Goal: Information Seeking & Learning: Check status

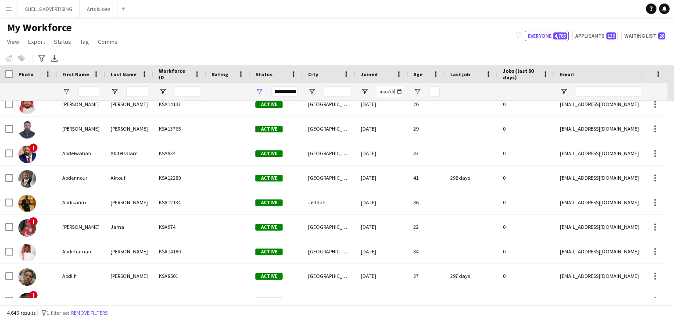
scroll to position [1360, 0]
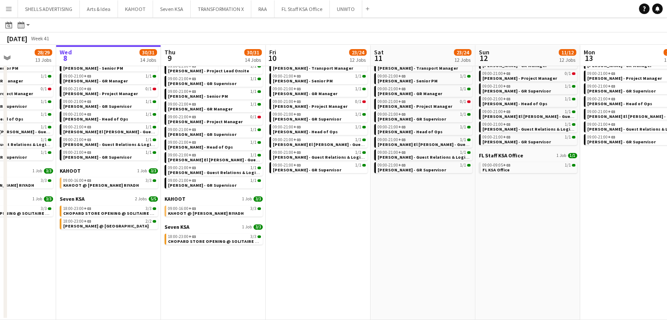
scroll to position [0, 274]
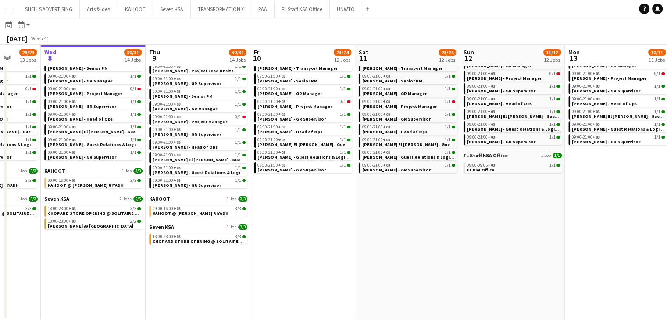
drag, startPoint x: 379, startPoint y: 279, endPoint x: 316, endPoint y: 260, distance: 66.6
click at [316, 260] on app-calendar-viewport "Sun 5 24/25 12 Jobs Mon 6 24/25 12 Jobs Tue 7 28/29 13 Jobs Wed 8 30/31 14 Jobs…" at bounding box center [333, 133] width 667 height 374
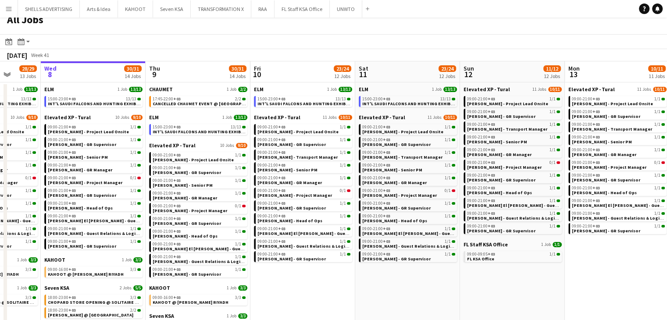
scroll to position [0, 0]
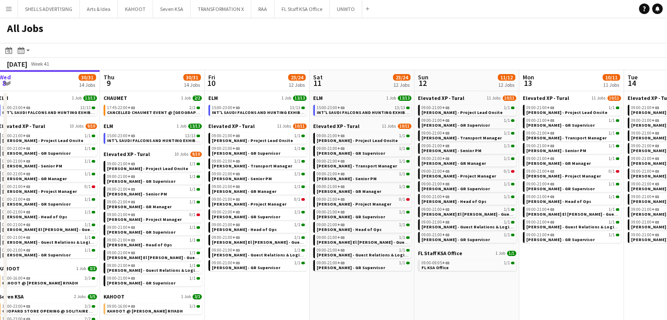
drag, startPoint x: 375, startPoint y: 289, endPoint x: 364, endPoint y: 290, distance: 11.0
click at [364, 288] on app-calendar-viewport "Sun 5 24/25 12 Jobs Mon 6 24/25 12 Jobs Tue 7 28/29 13 Jobs Wed 8 30/31 14 Jobs…" at bounding box center [333, 244] width 667 height 348
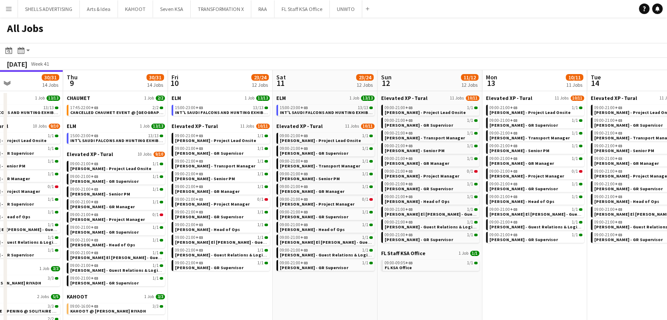
drag, startPoint x: 414, startPoint y: 303, endPoint x: 378, endPoint y: 294, distance: 37.0
click at [378, 294] on app-calendar-viewport "Sun 5 24/25 12 Jobs Mon 6 24/25 12 Jobs Tue 7 28/29 13 Jobs Wed 8 30/31 14 Jobs…" at bounding box center [333, 244] width 667 height 348
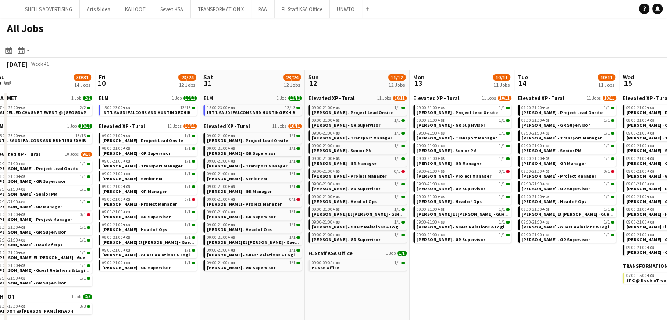
drag, startPoint x: 424, startPoint y: 296, endPoint x: 351, endPoint y: 276, distance: 75.6
click at [351, 276] on app-calendar-viewport "Mon 6 24/25 12 Jobs Tue 7 28/29 13 Jobs Wed 8 30/31 14 Jobs Thu 9 30/31 14 Jobs…" at bounding box center [333, 244] width 667 height 348
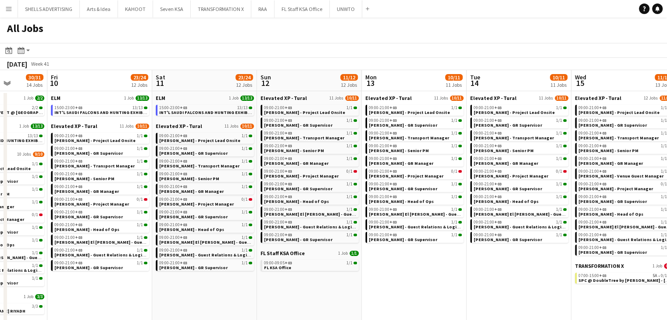
drag, startPoint x: 458, startPoint y: 278, endPoint x: 410, endPoint y: 276, distance: 47.8
click at [410, 276] on app-calendar-viewport "Mon 6 24/25 12 Jobs Tue 7 28/29 13 Jobs Wed 8 30/31 14 Jobs Thu 9 30/31 14 Jobs…" at bounding box center [333, 244] width 667 height 348
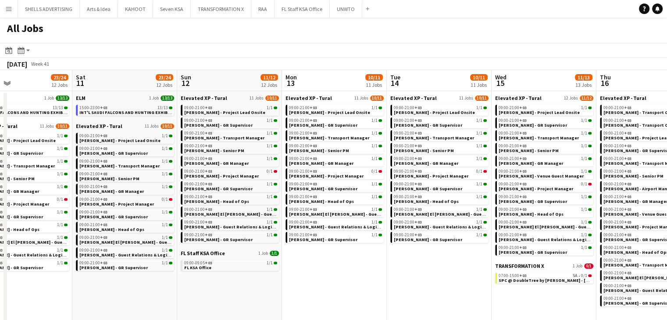
scroll to position [0, 249]
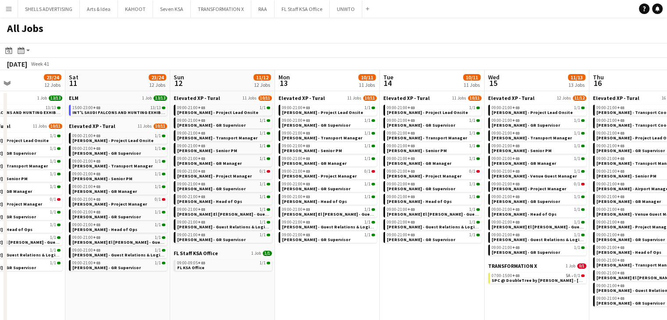
drag, startPoint x: 473, startPoint y: 286, endPoint x: 389, endPoint y: 280, distance: 83.6
click at [389, 280] on app-calendar-viewport "Wed 8 30/31 14 Jobs Thu 9 30/31 14 Jobs Fri 10 23/24 12 Jobs Sat 11 23/24 12 Jo…" at bounding box center [333, 244] width 667 height 348
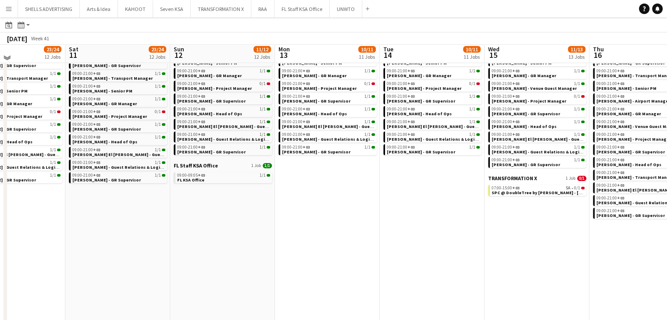
scroll to position [97, 0]
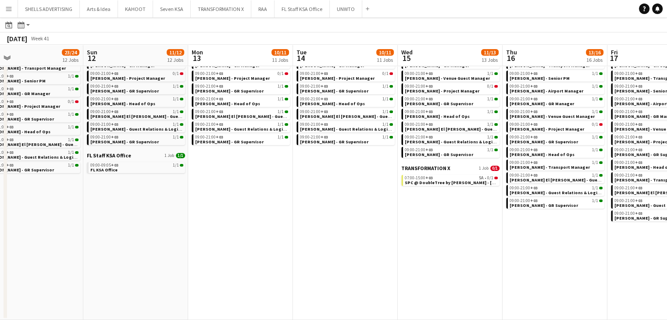
drag, startPoint x: 480, startPoint y: 283, endPoint x: 393, endPoint y: 270, distance: 87.9
click at [393, 270] on app-calendar-viewport "Wed 8 30/31 14 Jobs Thu 9 30/31 14 Jobs Fri 10 23/24 12 Jobs Sat 11 23/24 12 Jo…" at bounding box center [333, 133] width 667 height 374
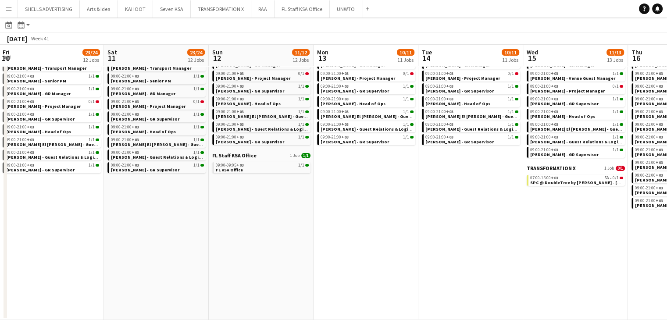
click at [294, 269] on app-all-jobs "All Jobs Date picker OCT 2025 OCT 2025 Monday M Tuesday T Wednesday W Thursday …" at bounding box center [333, 121] width 667 height 400
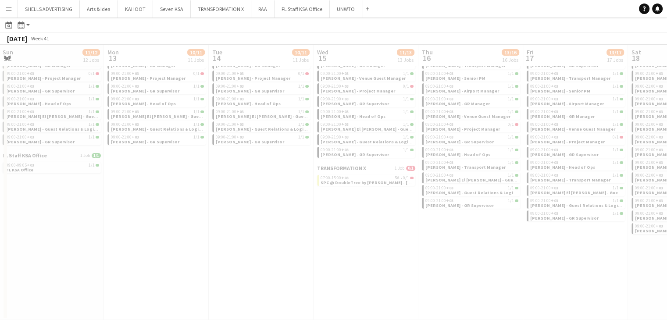
drag, startPoint x: 518, startPoint y: 279, endPoint x: 387, endPoint y: 268, distance: 130.7
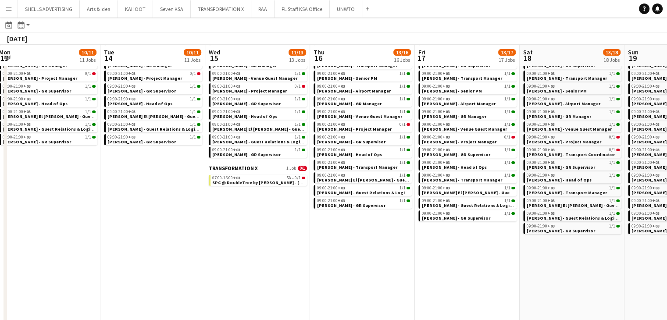
drag, startPoint x: 533, startPoint y: 273, endPoint x: 321, endPoint y: 255, distance: 213.0
click at [321, 255] on app-calendar-viewport "Fri 10 23/24 12 Jobs Sat 11 23/24 12 Jobs Sun 12 11/12 12 Jobs Mon 13 10/11 11 …" at bounding box center [333, 141] width 667 height 390
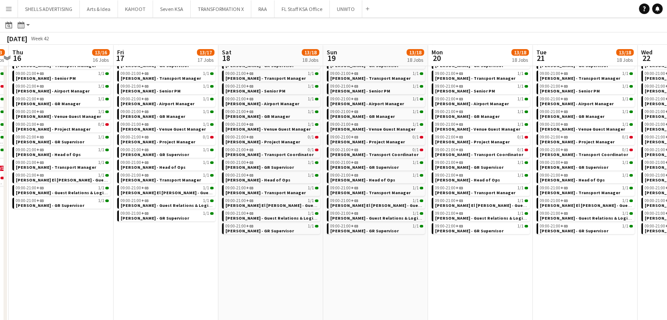
drag, startPoint x: 492, startPoint y: 279, endPoint x: 280, endPoint y: 250, distance: 214.4
click at [280, 250] on app-calendar-viewport "Mon 13 10/11 11 Jobs Tue 14 10/11 11 Jobs Wed 15 11/13 13 Jobs Thu 16 13/16 16 …" at bounding box center [333, 141] width 667 height 390
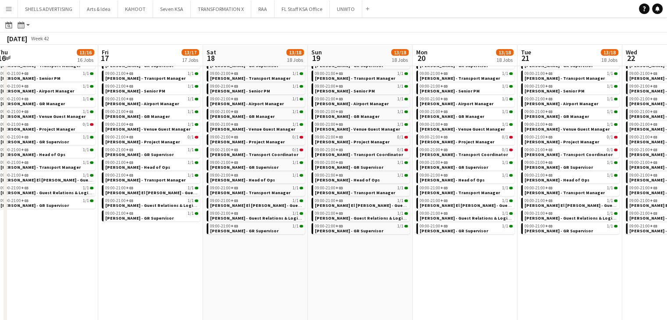
scroll to position [0, 221]
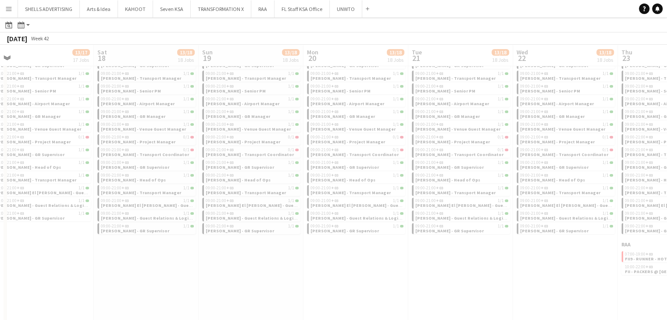
drag, startPoint x: 611, startPoint y: 260, endPoint x: 398, endPoint y: 258, distance: 212.7
click at [369, 247] on app-all-jobs "All Jobs Date picker OCT 2025 OCT 2025 Monday M Tuesday T Wednesday W Thursday …" at bounding box center [333, 129] width 667 height 416
drag, startPoint x: 581, startPoint y: 289, endPoint x: 427, endPoint y: 268, distance: 155.3
click at [423, 268] on div at bounding box center [333, 154] width 667 height 416
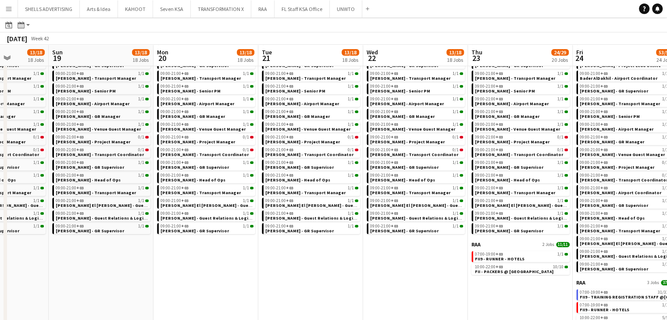
drag, startPoint x: 472, startPoint y: 265, endPoint x: 377, endPoint y: 262, distance: 94.8
click at [377, 262] on app-calendar-viewport "Wed 15 11/13 13 Jobs Thu 16 13/16 16 Jobs Fri 17 13/17 17 Jobs Sat 18 13/18 18 …" at bounding box center [333, 243] width 667 height 594
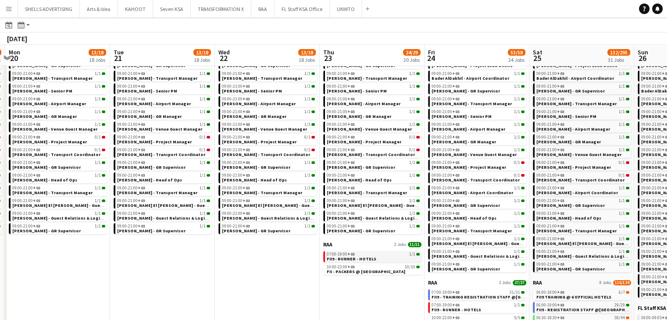
scroll to position [0, 315]
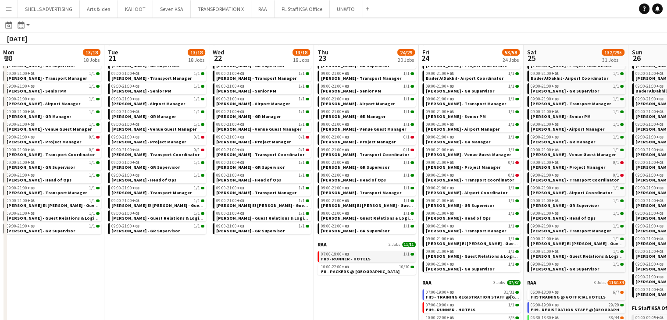
drag, startPoint x: 343, startPoint y: 264, endPoint x: 233, endPoint y: 258, distance: 109.8
click at [232, 257] on app-calendar-viewport "Fri 17 13/17 17 Jobs Sat 18 13/18 18 Jobs Sun 19 13/18 18 Jobs Mon 20 13/18 18 …" at bounding box center [333, 243] width 667 height 594
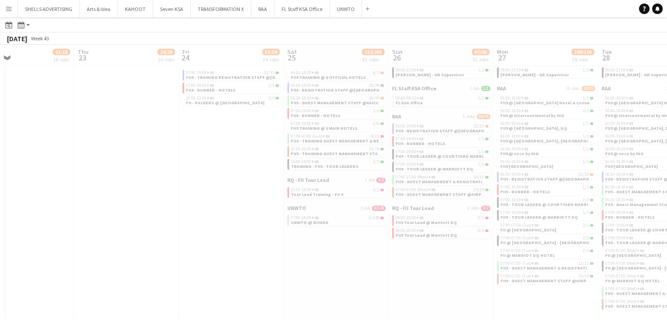
scroll to position [0, 310]
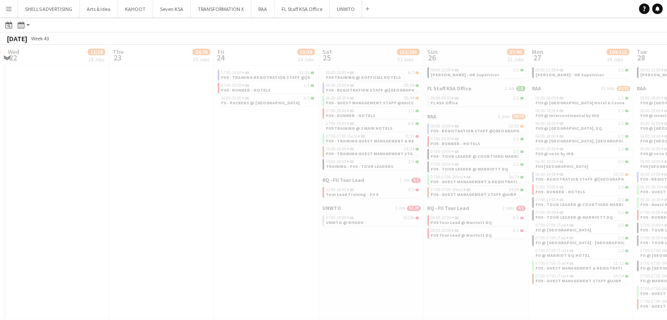
drag, startPoint x: 445, startPoint y: 268, endPoint x: 398, endPoint y: 281, distance: 49.0
click at [390, 270] on app-all-jobs "All Jobs Date picker OCT 2025 OCT 2025 Monday M Tuesday T Wednesday W Thursday …" at bounding box center [333, 10] width 667 height 619
drag, startPoint x: 545, startPoint y: 304, endPoint x: 417, endPoint y: 288, distance: 128.7
click at [402, 283] on div at bounding box center [333, 35] width 667 height 619
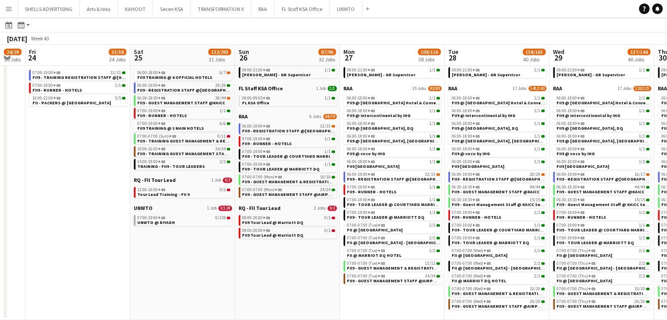
drag, startPoint x: 305, startPoint y: 279, endPoint x: 290, endPoint y: 279, distance: 14.9
click at [288, 278] on app-calendar-viewport "Tue 21 13/18 18 Jobs Wed 22 13/18 18 Jobs Thu 23 24/29 20 Jobs Fri 24 53/58 24 …" at bounding box center [333, 23] width 667 height 594
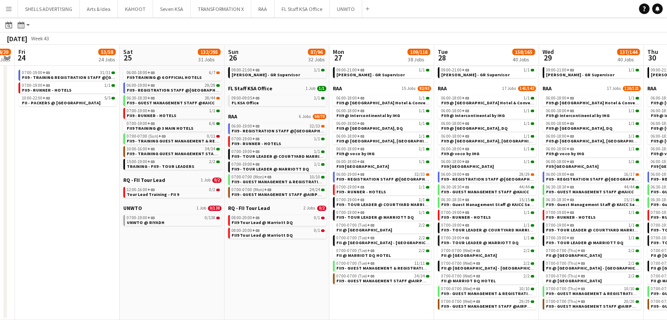
scroll to position [0, 220]
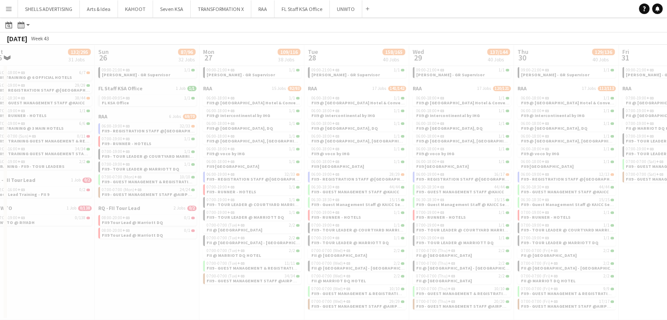
drag, startPoint x: 407, startPoint y: 292, endPoint x: 182, endPoint y: 268, distance: 225.9
click at [181, 267] on app-all-jobs "All Jobs Date picker OCT 2025 OCT 2025 Monday M Tuesday T Wednesday W Thursday …" at bounding box center [333, 10] width 667 height 619
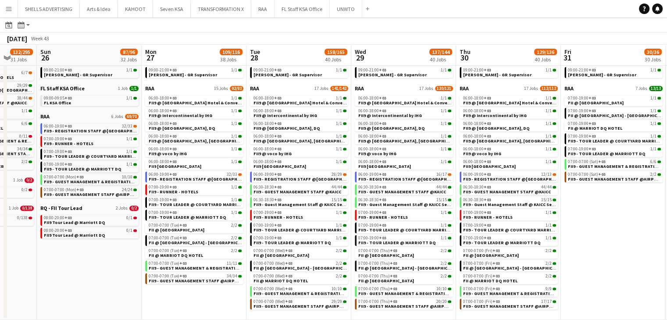
drag, startPoint x: 650, startPoint y: 247, endPoint x: 611, endPoint y: 248, distance: 38.6
click at [592, 243] on app-calendar-viewport "Thu 23 24/29 20 Jobs Fri 24 53/58 24 Jobs Sat 25 132/295 31 Jobs Sun 26 87/96 3…" at bounding box center [333, 23] width 667 height 594
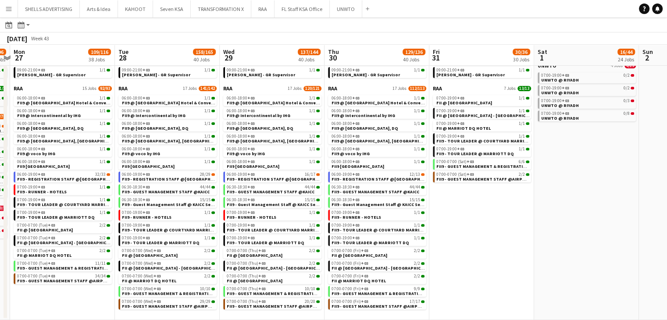
drag, startPoint x: 645, startPoint y: 250, endPoint x: 515, endPoint y: 272, distance: 131.7
click at [515, 272] on app-calendar-viewport "Fri 24 53/58 24 Jobs Sat 25 132/295 31 Jobs Sun 26 87/96 32 Jobs Mon 27 109/116…" at bounding box center [333, 23] width 667 height 594
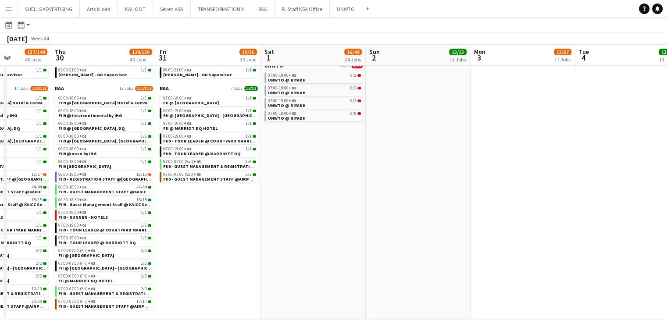
scroll to position [0, 258]
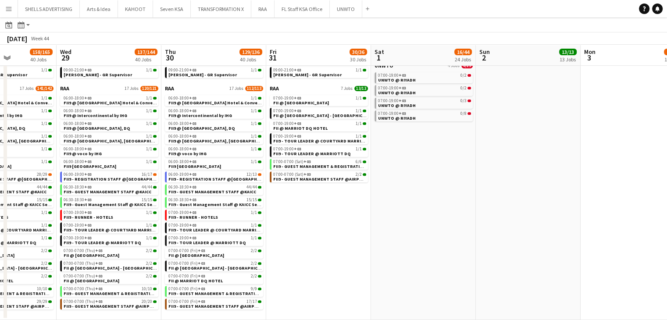
drag, startPoint x: 540, startPoint y: 272, endPoint x: 439, endPoint y: 289, distance: 103.0
click at [377, 295] on app-calendar-viewport "Sun 26 87/96 32 Jobs Mon 27 109/116 38 Jobs Tue 28 158/165 40 Jobs Wed 29 137/1…" at bounding box center [333, 23] width 667 height 594
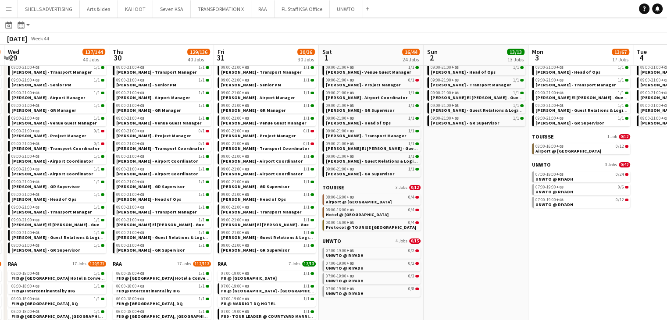
scroll to position [0, 361]
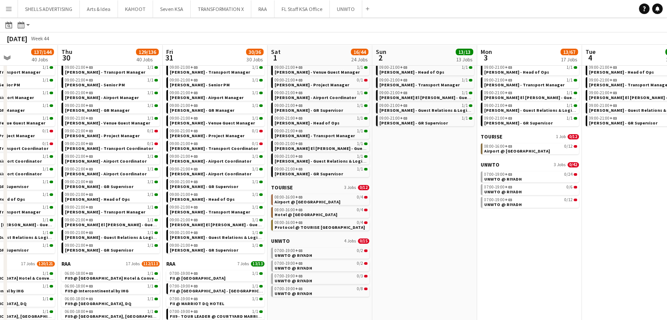
drag, startPoint x: 549, startPoint y: 276, endPoint x: 446, endPoint y: 267, distance: 103.9
click at [446, 267] on app-calendar-viewport "Sun 26 87/96 32 Jobs Mon 27 109/116 38 Jobs Tue 28 158/165 40 Jobs Wed 29 137/1…" at bounding box center [333, 199] width 667 height 594
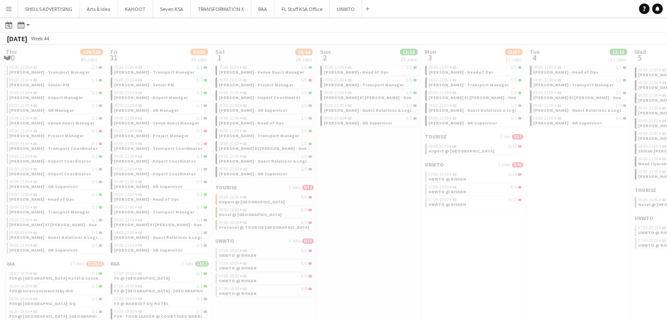
drag, startPoint x: 544, startPoint y: 273, endPoint x: 375, endPoint y: 254, distance: 169.6
click at [372, 250] on app-all-jobs "All Jobs Date picker OCT 2025 OCT 2025 Monday M Tuesday T Wednesday W Thursday …" at bounding box center [333, 185] width 667 height 619
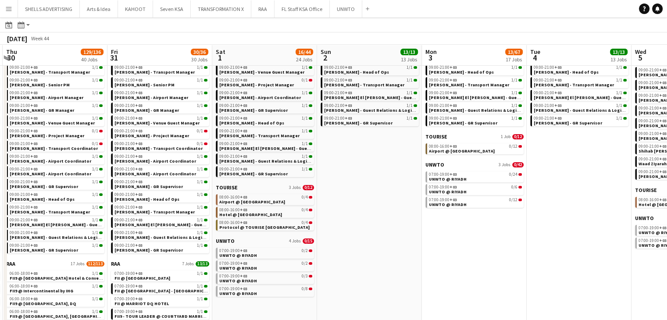
drag, startPoint x: 532, startPoint y: 279, endPoint x: 319, endPoint y: 258, distance: 213.2
click at [320, 258] on app-calendar-viewport "Mon 27 109/116 38 Jobs Tue 28 158/165 40 Jobs Wed 29 137/144 40 Jobs Thu 30 129…" at bounding box center [333, 199] width 667 height 594
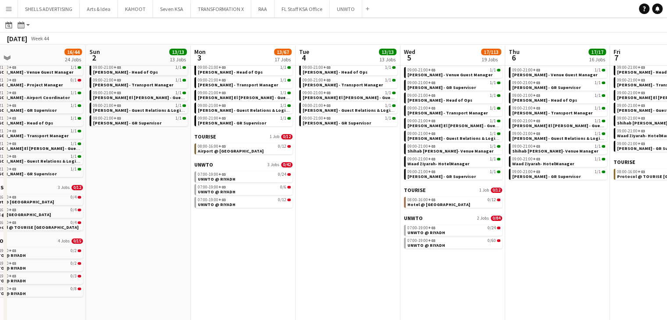
drag, startPoint x: 477, startPoint y: 283, endPoint x: 389, endPoint y: 275, distance: 88.0
click at [389, 275] on app-calendar-viewport "Wed 29 137/144 40 Jobs Thu 30 129/136 40 Jobs Fri 31 30/36 30 Jobs Sat 1 16/44 …" at bounding box center [333, 199] width 667 height 594
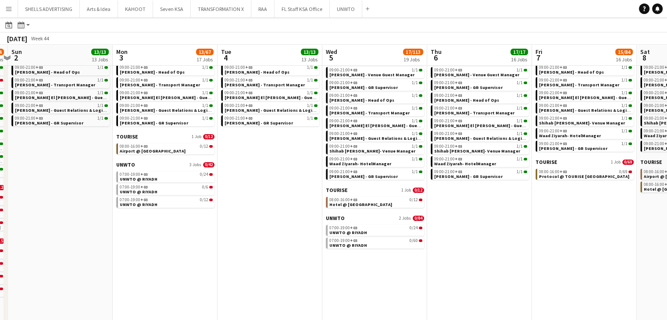
click at [393, 276] on app-all-jobs "All Jobs Date picker OCT 2025 OCT 2025 Monday M Tuesday T Wednesday W Thursday …" at bounding box center [333, 185] width 667 height 619
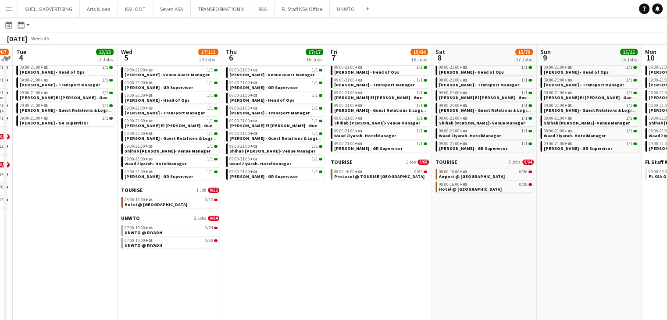
drag, startPoint x: 526, startPoint y: 280, endPoint x: 425, endPoint y: 262, distance: 103.3
click at [425, 262] on app-calendar-viewport "Fri 31 30/36 30 Jobs Sat 1 16/44 24 Jobs Sun 2 13/13 13 Jobs Mon 3 13/67 17 Job…" at bounding box center [333, 199] width 667 height 594
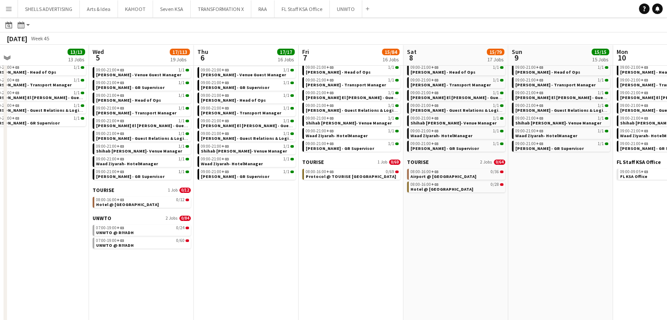
scroll to position [0, 403]
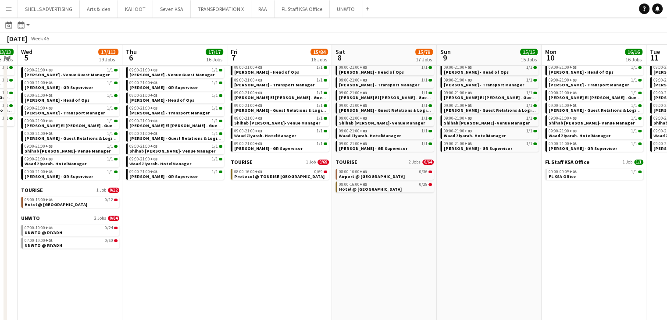
drag, startPoint x: 475, startPoint y: 229, endPoint x: 451, endPoint y: 225, distance: 24.0
click at [451, 223] on app-calendar-viewport "Sat 1 16/44 24 Jobs Sun 2 13/13 13 Jobs Mon 3 13/67 17 Jobs Tue 4 13/13 13 Jobs…" at bounding box center [333, 199] width 667 height 594
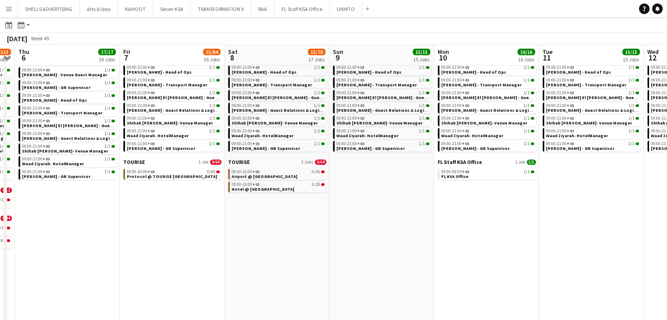
drag, startPoint x: 542, startPoint y: 259, endPoint x: 435, endPoint y: 229, distance: 111.3
click at [435, 225] on app-calendar-viewport "Sun 2 13/13 13 Jobs Mon 3 13/67 17 Jobs Tue 4 13/13 13 Jobs Wed 5 17/113 19 Job…" at bounding box center [333, 199] width 667 height 594
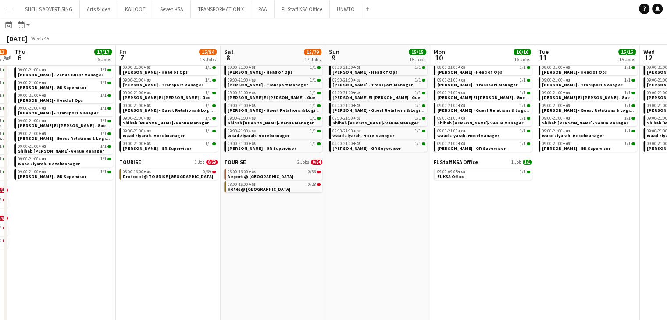
click at [419, 239] on app-all-jobs "All Jobs Date picker OCT 2025 OCT 2025 Monday M Tuesday T Wednesday W Thursday …" at bounding box center [333, 185] width 667 height 619
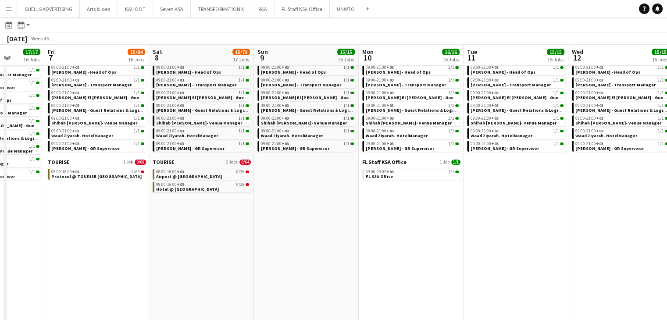
drag, startPoint x: 551, startPoint y: 257, endPoint x: 375, endPoint y: 242, distance: 176.5
click at [373, 238] on app-calendar-viewport "Tue 4 13/13 13 Jobs Wed 5 17/113 19 Jobs Thu 6 17/17 16 Jobs Fri 7 15/84 16 Job…" at bounding box center [333, 199] width 667 height 594
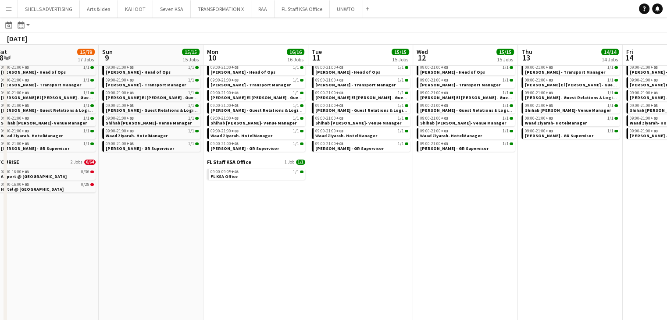
click at [368, 241] on app-all-jobs "All Jobs Date picker OCT 2025 OCT 2025 Monday M Tuesday T Wednesday W Thursday …" at bounding box center [333, 185] width 667 height 619
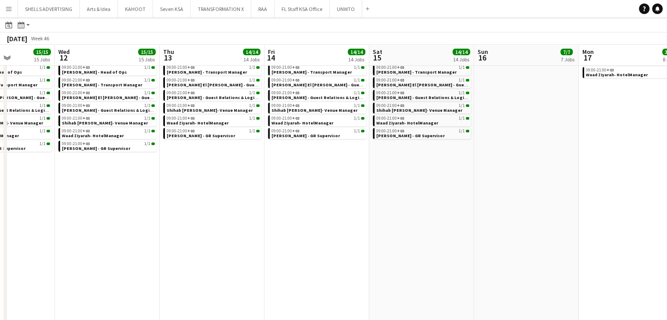
drag, startPoint x: 516, startPoint y: 254, endPoint x: 430, endPoint y: 259, distance: 86.1
click at [429, 258] on app-calendar-viewport "Sat 8 15/79 17 Jobs Sun 9 15/15 15 Jobs Mon 10 16/16 16 Jobs Tue 11 15/15 15 Jo…" at bounding box center [333, 199] width 667 height 594
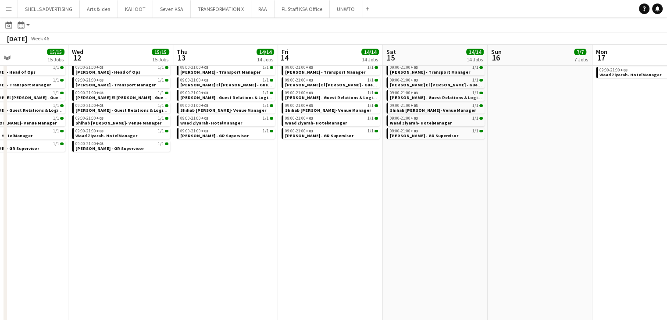
scroll to position [0, 370]
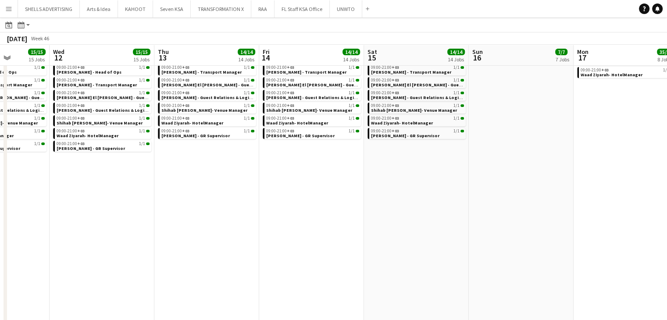
drag
click at [341, 247] on app-calendar-viewport "Sat 8 15/79 17 Jobs Sun 9 15/15 15 Jobs Mon 10 16/16 16 Jobs Tue 11 15/15 15 Jo…" at bounding box center [333, 199] width 667 height 594
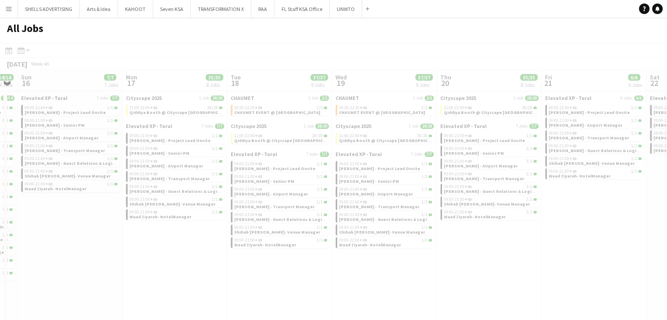
scroll to position [0, 0]
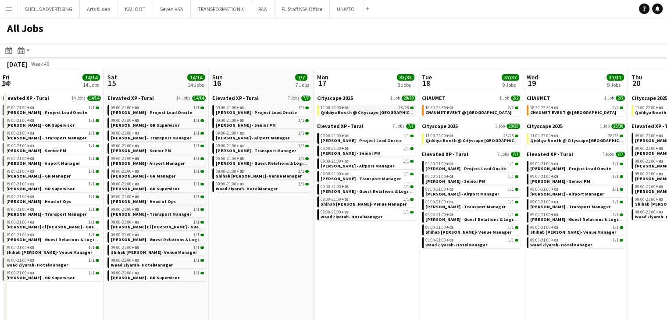
click at [360, 112] on span "Qiddiya Booth @ Cityscape [GEOGRAPHIC_DATA]" at bounding box center [372, 113] width 103 height 6
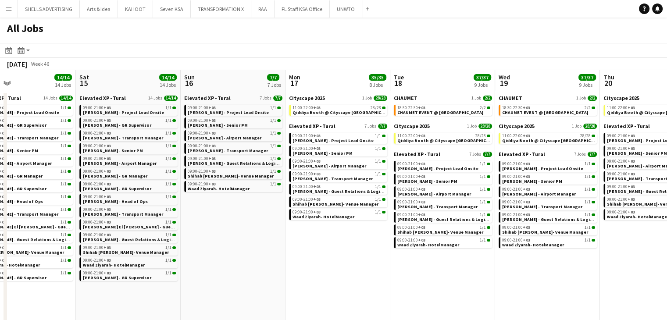
scroll to position [0, 293]
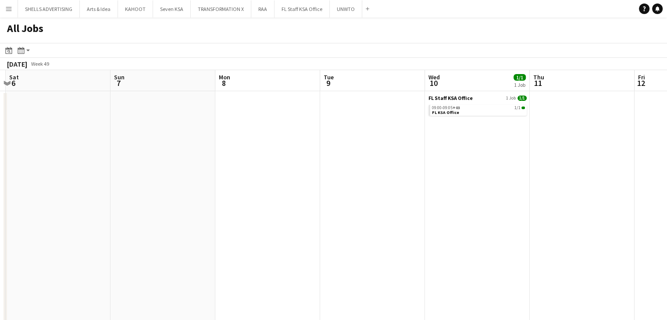
scroll to position [0, 243]
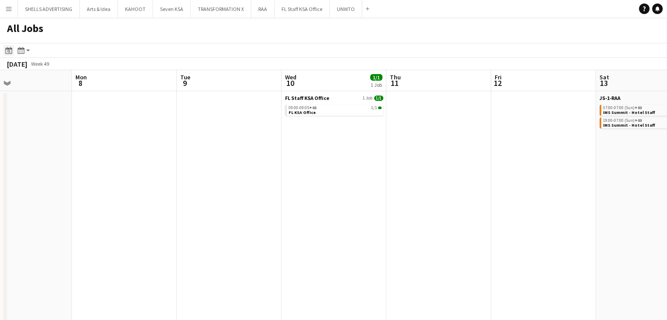
click at [8, 48] on icon "Date picker" at bounding box center [8, 50] width 7 height 7
click at [35, 135] on span "8" at bounding box center [34, 137] width 11 height 11
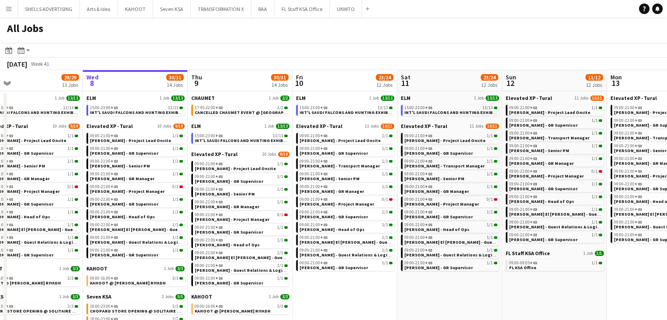
drag, startPoint x: 562, startPoint y: 294, endPoint x: 422, endPoint y: 283, distance: 140.3
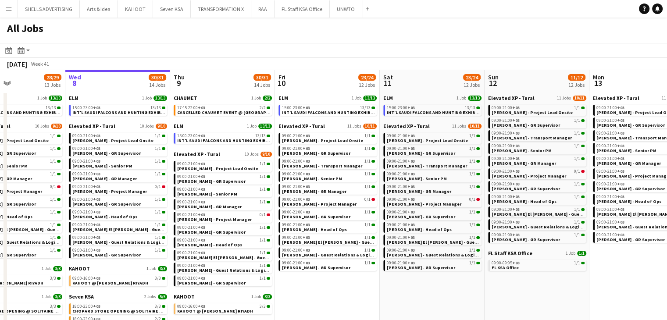
scroll to position [0, 297]
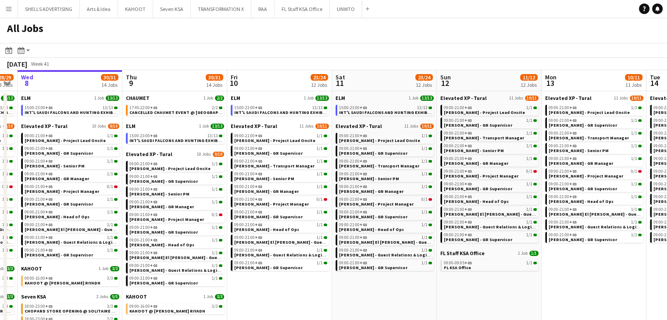
drag, startPoint x: 432, startPoint y: 297, endPoint x: 398, endPoint y: 291, distance: 33.9
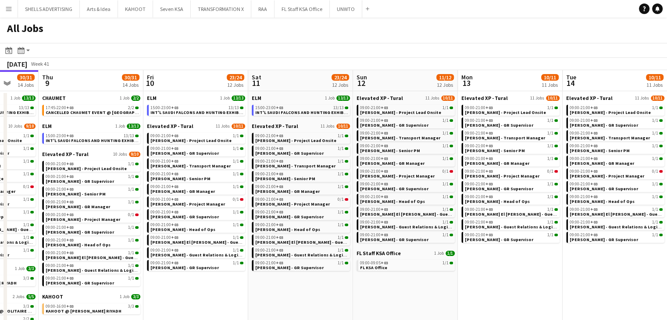
drag, startPoint x: 412, startPoint y: 303, endPoint x: 329, endPoint y: 295, distance: 84.1
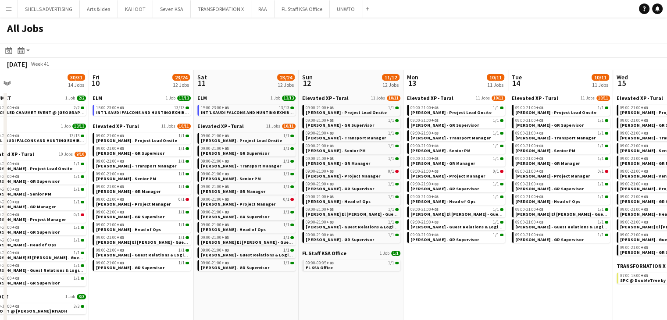
drag, startPoint x: 465, startPoint y: 314, endPoint x: 418, endPoint y: 306, distance: 47.7
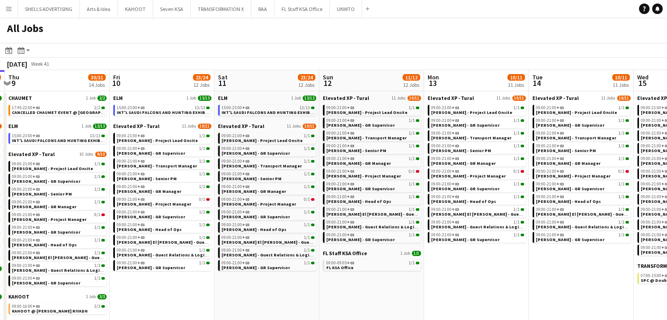
drag, startPoint x: 450, startPoint y: 295, endPoint x: 397, endPoint y: 291, distance: 54.1
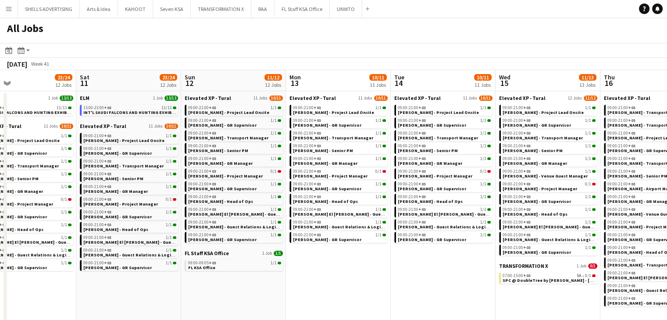
scroll to position [0, 379]
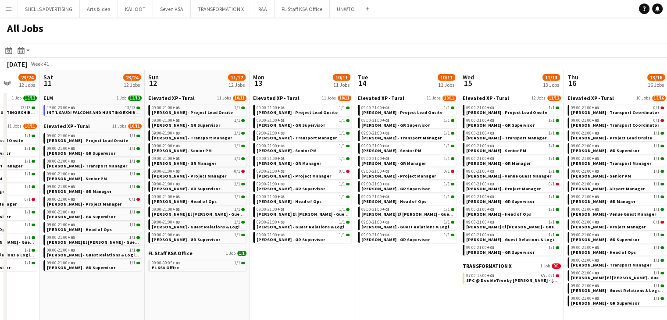
drag, startPoint x: 454, startPoint y: 294, endPoint x: 384, endPoint y: 287, distance: 70.0
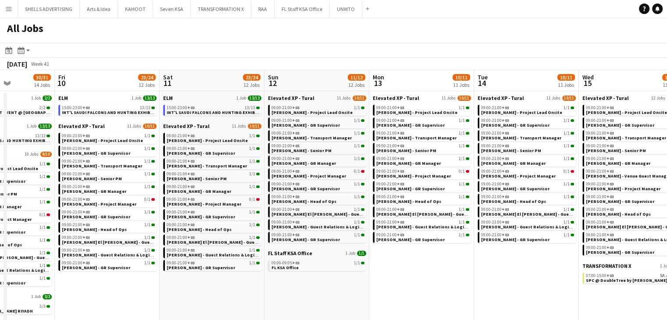
drag, startPoint x: 317, startPoint y: 280, endPoint x: 437, endPoint y: 282, distance: 120.2
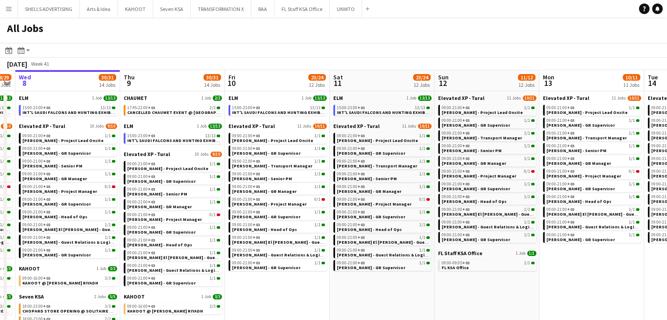
drag, startPoint x: 490, startPoint y: 295, endPoint x: 521, endPoint y: 296, distance: 31.2
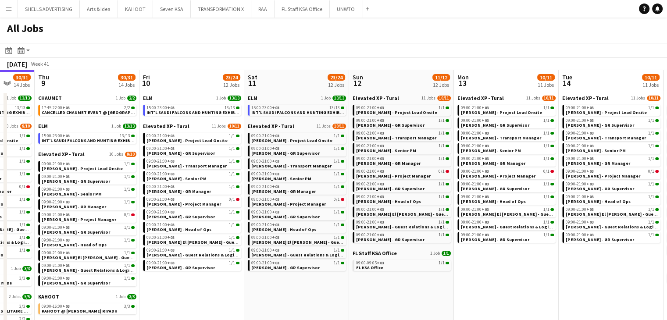
drag, startPoint x: 343, startPoint y: 297, endPoint x: 464, endPoint y: 295, distance: 121.9
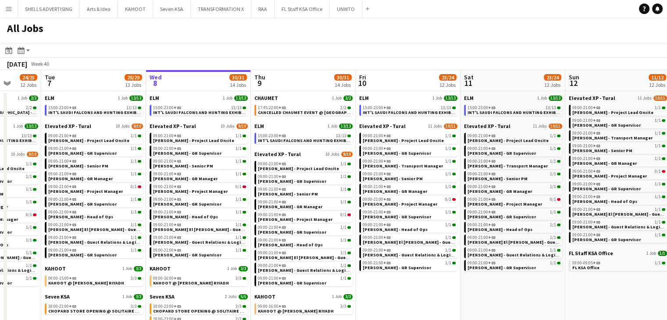
drag, startPoint x: 402, startPoint y: 295, endPoint x: 502, endPoint y: 286, distance: 100.4
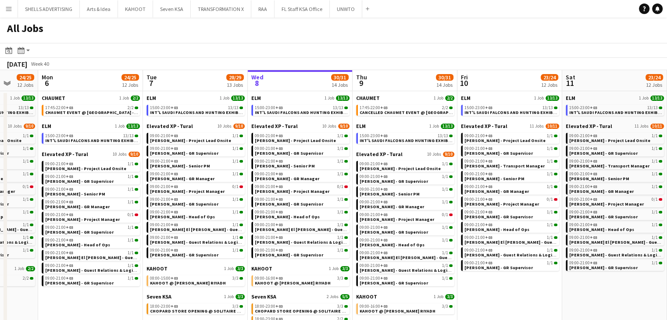
drag, startPoint x: 499, startPoint y: 289, endPoint x: 585, endPoint y: 286, distance: 86.4
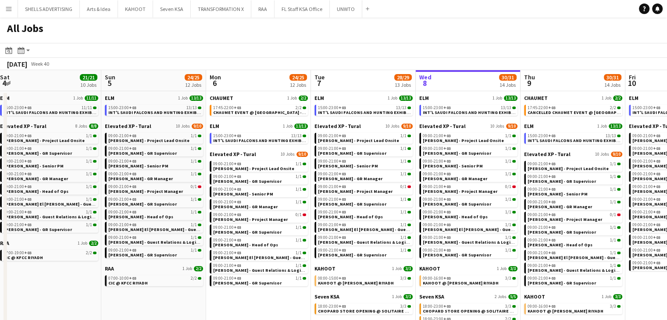
drag, startPoint x: 140, startPoint y: 304, endPoint x: 202, endPoint y: 299, distance: 62.5
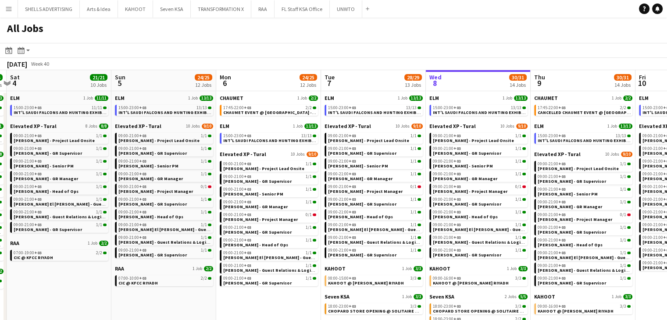
scroll to position [0, 196]
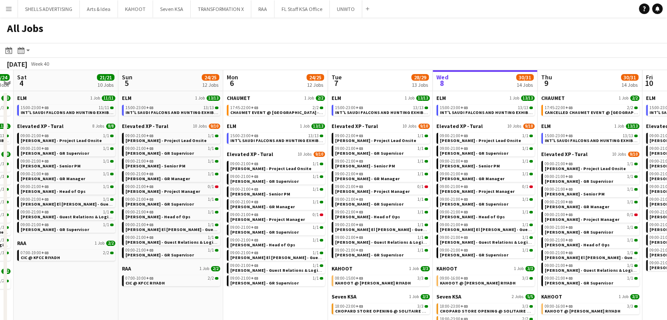
drag, startPoint x: 164, startPoint y: 300, endPoint x: 181, endPoint y: 297, distance: 17.4
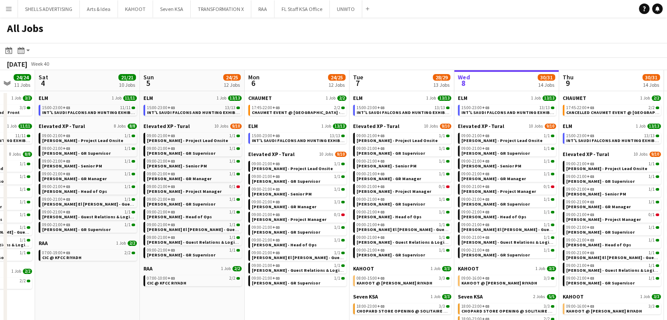
scroll to position [0, 277]
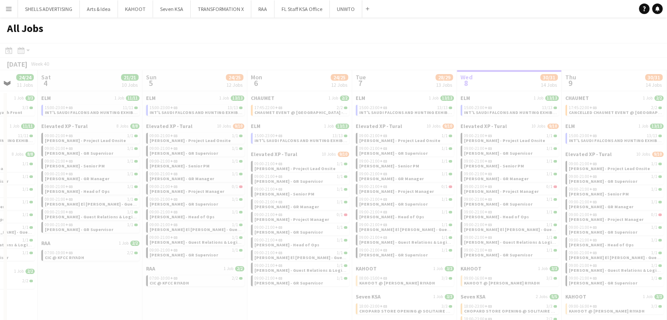
drag, startPoint x: 175, startPoint y: 315, endPoint x: 260, endPoint y: 314, distance: 84.2
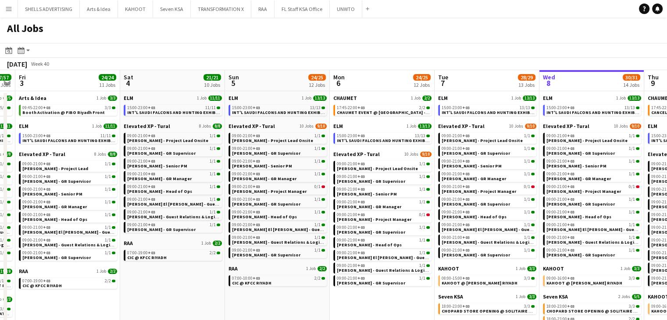
drag, startPoint x: 133, startPoint y: 304, endPoint x: 216, endPoint y: 301, distance: 82.5
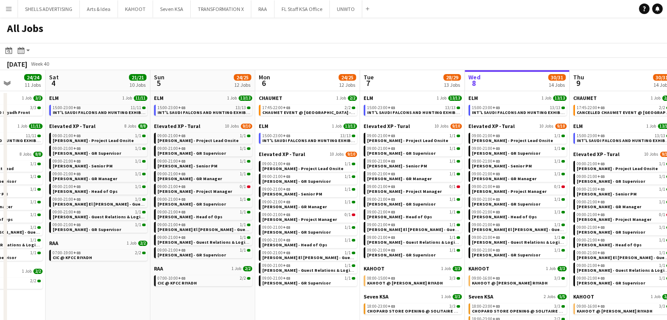
scroll to position [0, 267]
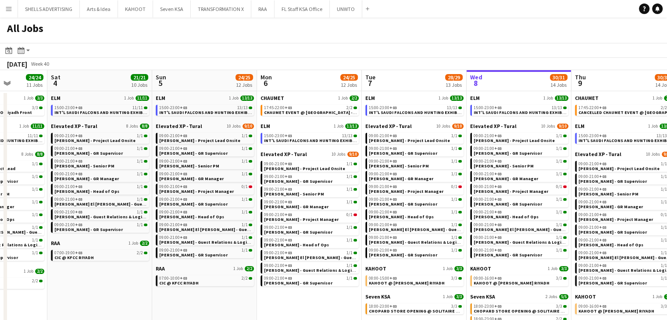
drag, startPoint x: 177, startPoint y: 297, endPoint x: 204, endPoint y: 297, distance: 26.8
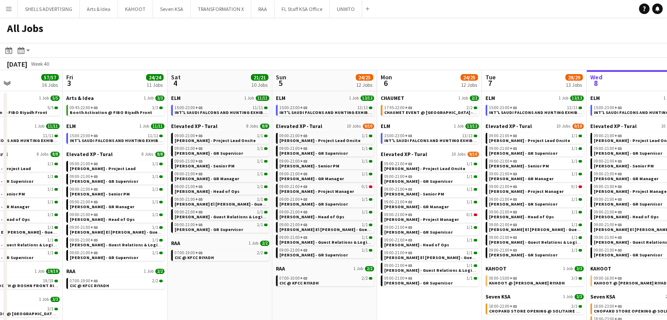
scroll to position [0, 241]
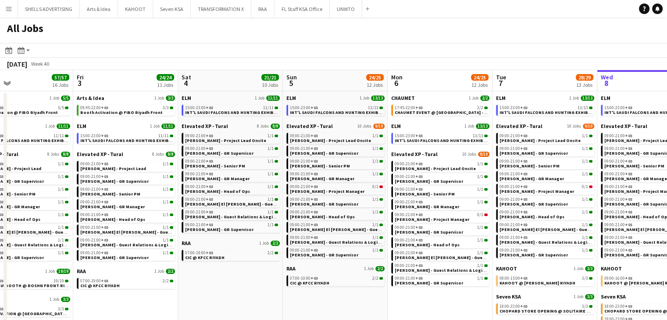
drag, startPoint x: 180, startPoint y: 297, endPoint x: 206, endPoint y: 292, distance: 26.4
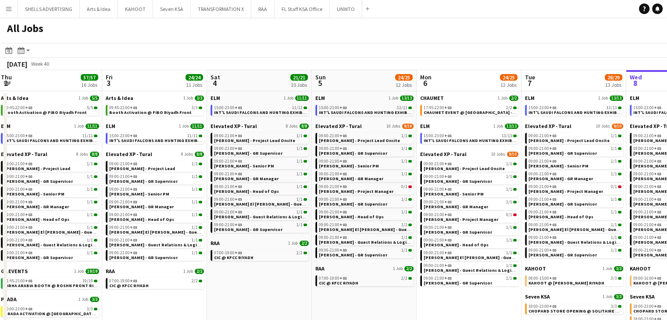
scroll to position [0, 201]
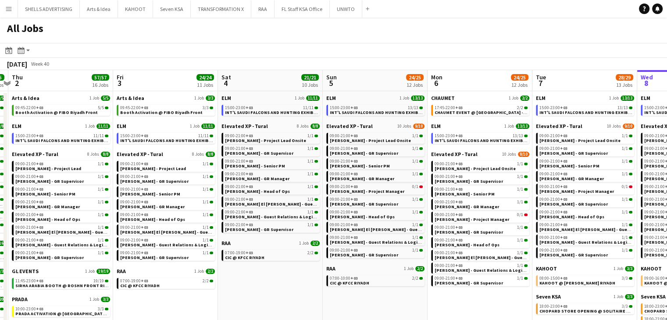
drag, startPoint x: 206, startPoint y: 292, endPoint x: 246, endPoint y: 292, distance: 39.9
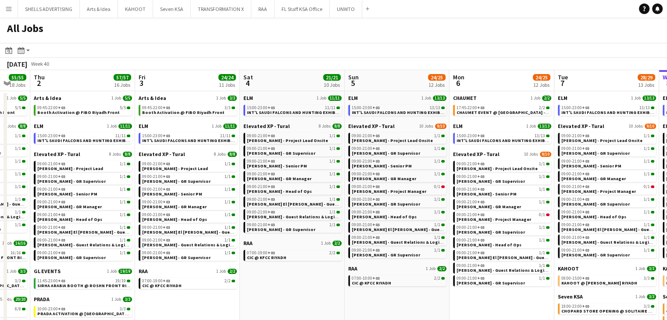
drag, startPoint x: 239, startPoint y: 300, endPoint x: 261, endPoint y: 297, distance: 22.1
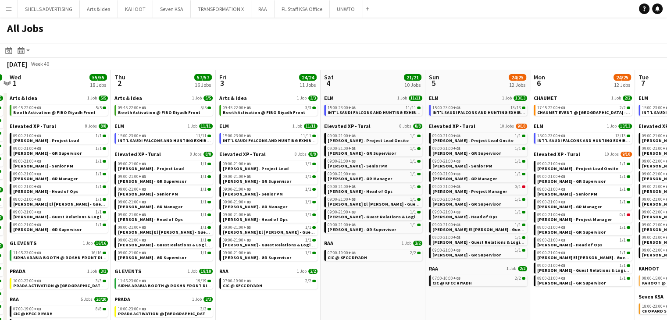
scroll to position [0, 203]
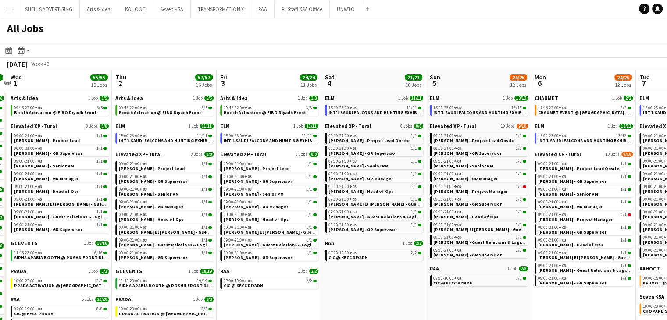
drag, startPoint x: 232, startPoint y: 303, endPoint x: 313, endPoint y: 303, distance: 80.7
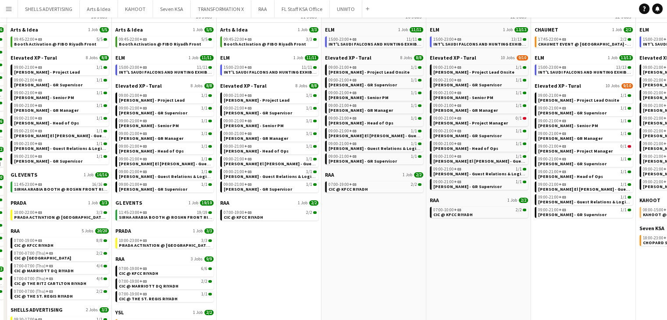
scroll to position [88, 0]
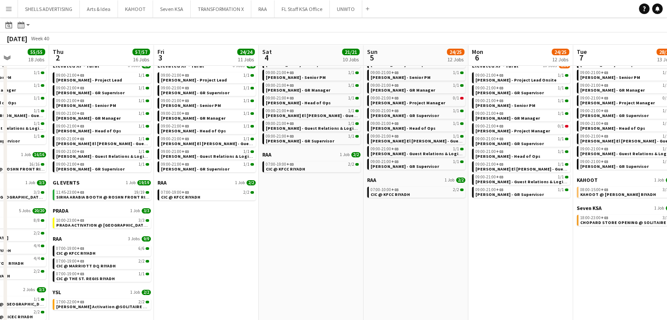
drag, startPoint x: 283, startPoint y: 266, endPoint x: 330, endPoint y: 265, distance: 46.9
click at [330, 265] on app-calendar-viewport "Mon 29 101/101 16 Jobs Tue 30 107/107 16 Jobs Wed 1 55/55 18 Jobs Thu 2 57/57 1…" at bounding box center [333, 252] width 667 height 594
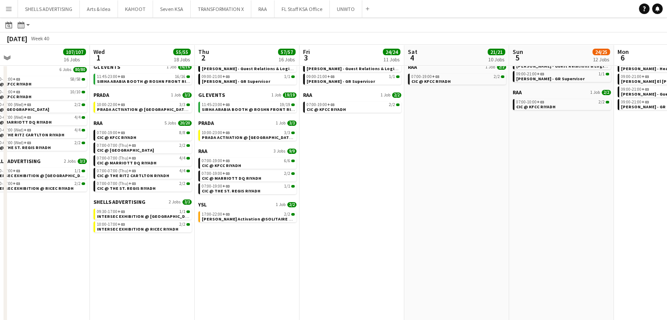
scroll to position [0, 209]
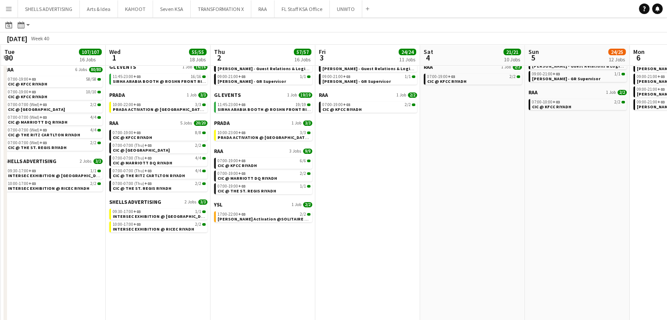
drag, startPoint x: 323, startPoint y: 265, endPoint x: 345, endPoint y: 265, distance: 21.5
click at [345, 265] on app-calendar-viewport "Sun 28 30/30 12 Jobs Mon 29 101/101 16 Jobs Tue 30 107/107 16 Jobs Wed 1 55/55 …" at bounding box center [333, 165] width 667 height 594
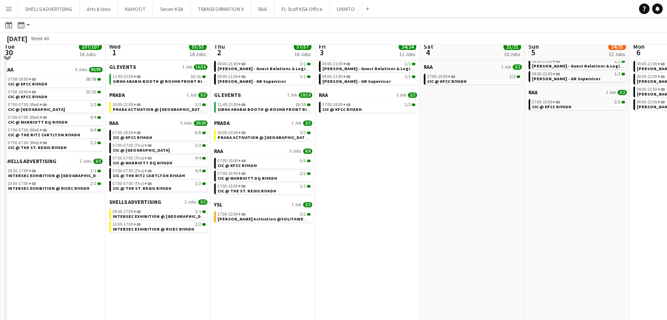
scroll to position [0, 0]
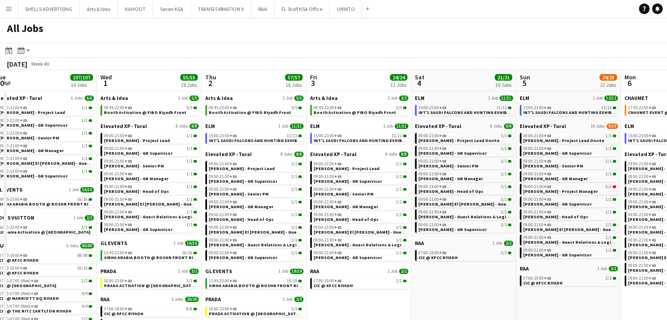
drag, startPoint x: 466, startPoint y: 295, endPoint x: 446, endPoint y: 295, distance: 20.6
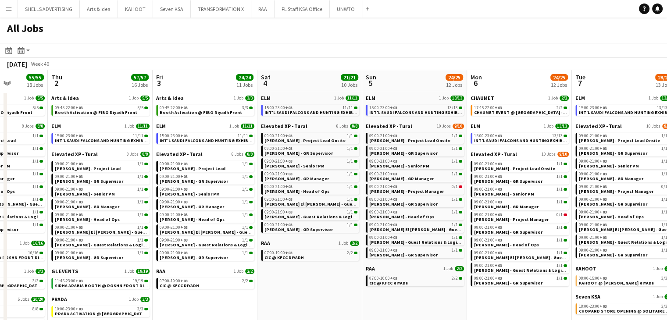
drag, startPoint x: 481, startPoint y: 300, endPoint x: 427, endPoint y: 302, distance: 53.5
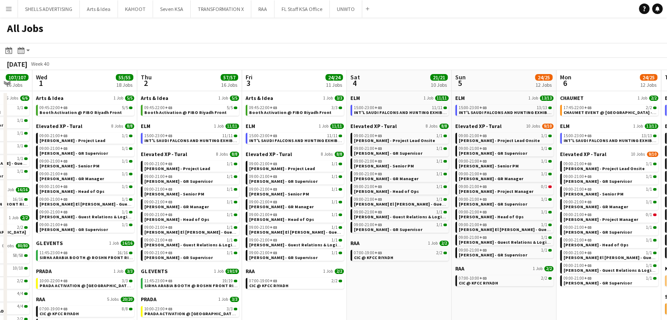
drag, startPoint x: 464, startPoint y: 307, endPoint x: 314, endPoint y: 284, distance: 152.2
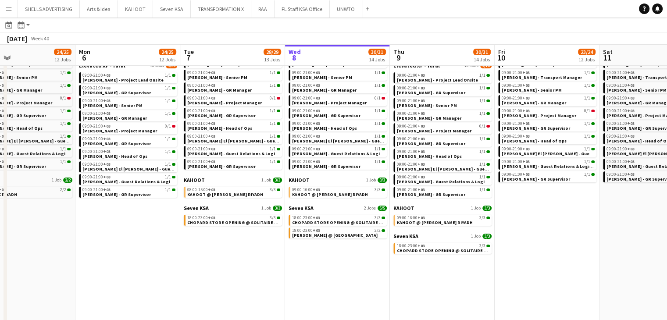
scroll to position [0, 255]
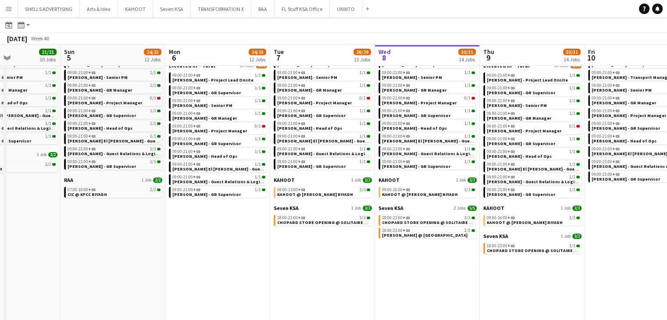
drag, startPoint x: 401, startPoint y: 271, endPoint x: 282, endPoint y: 269, distance: 118.9
click at [248, 258] on app-calendar-viewport "Thu 2 57/57 16 Jobs Fri 3 24/24 11 Jobs Sat 4 21/21 10 Jobs Sun 5 24/25 12 Jobs…" at bounding box center [333, 252] width 667 height 594
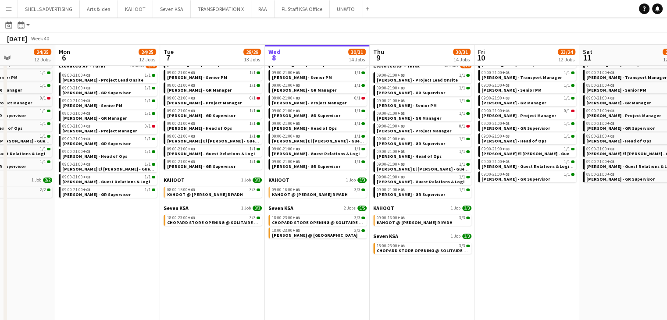
drag, startPoint x: 614, startPoint y: 266, endPoint x: 500, endPoint y: 263, distance: 113.6
click at [500, 263] on app-calendar-viewport "Thu 2 57/57 16 Jobs Fri 3 24/24 11 Jobs Sat 4 21/21 10 Jobs Sun 5 24/25 12 Jobs…" at bounding box center [333, 252] width 667 height 594
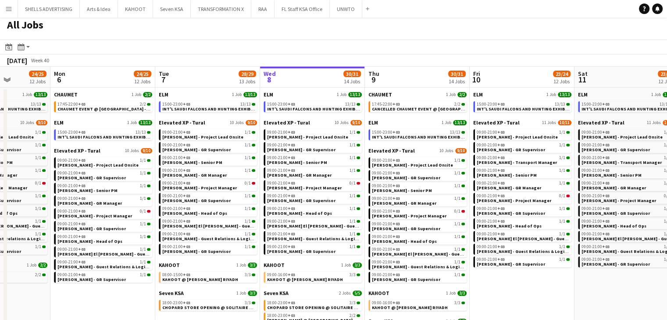
scroll to position [0, 0]
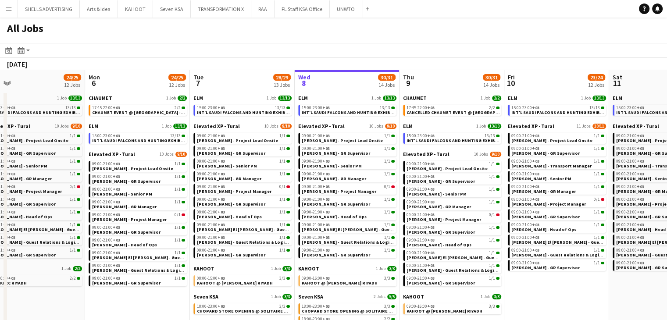
drag, startPoint x: 582, startPoint y: 285, endPoint x: 512, endPoint y: 280, distance: 70.8
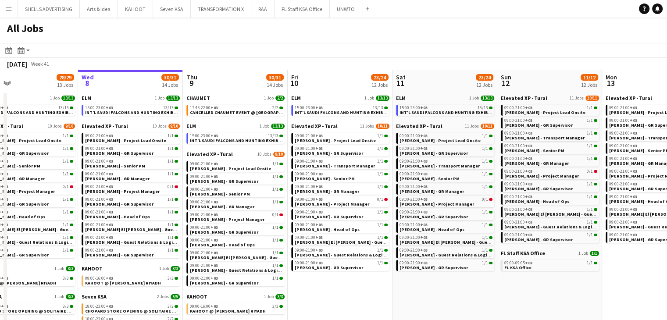
drag, startPoint x: 582, startPoint y: 299, endPoint x: 476, endPoint y: 291, distance: 105.6
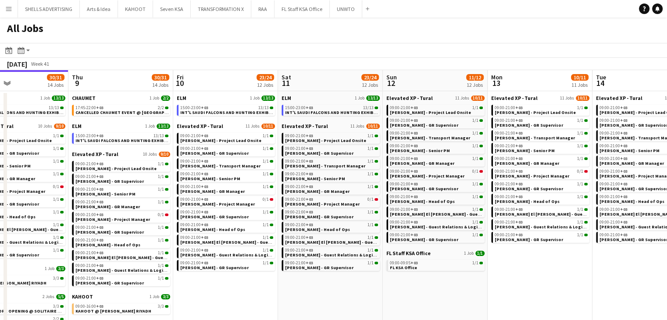
drag, startPoint x: 540, startPoint y: 295, endPoint x: 428, endPoint y: 279, distance: 113.3
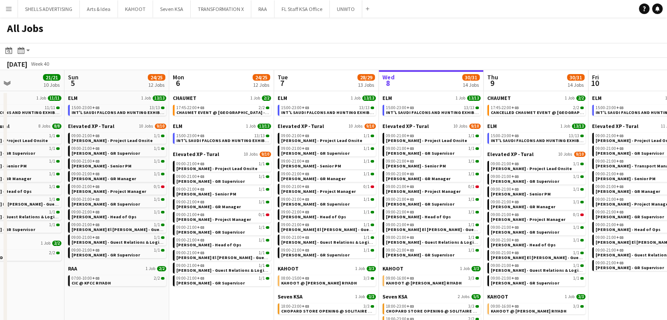
scroll to position [0, 251]
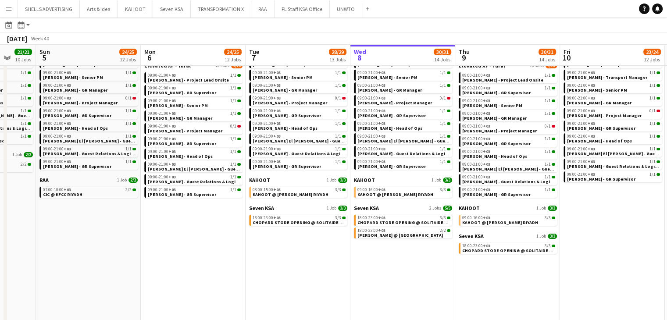
scroll to position [0, 282]
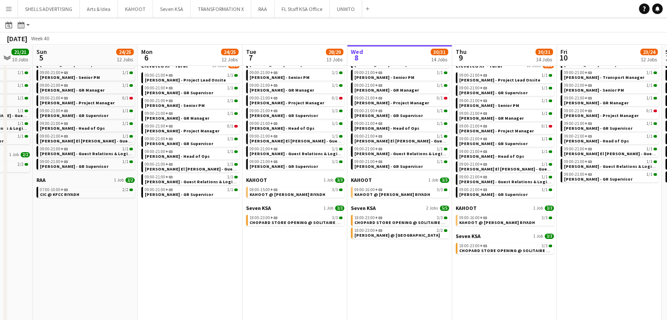
drag, startPoint x: 600, startPoint y: 257, endPoint x: 571, endPoint y: 246, distance: 31.8
click at [571, 246] on app-calendar-viewport "Thu 2 57/57 16 Jobs Fri 3 24/24 11 Jobs Sat 4 21/21 10 Jobs Sun 5 24/25 12 Jobs…" at bounding box center [333, 252] width 667 height 594
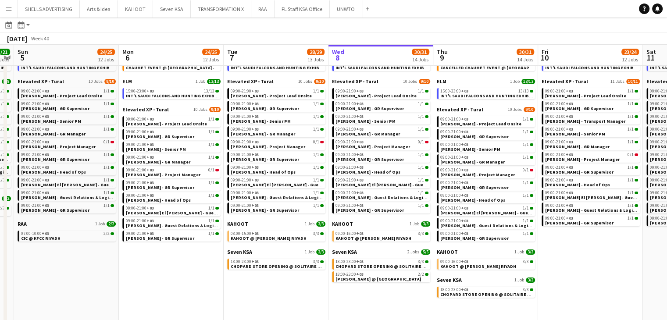
scroll to position [0, 334]
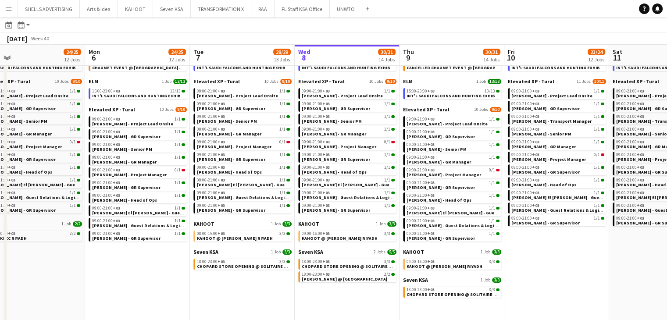
drag, startPoint x: 605, startPoint y: 250, endPoint x: 553, endPoint y: 247, distance: 52.3
click at [553, 247] on app-calendar-viewport "Thu 2 57/57 16 Jobs Fri 3 24/24 11 Jobs Sat 4 21/21 10 Jobs Sun 5 24/25 12 Jobs…" at bounding box center [333, 296] width 667 height 594
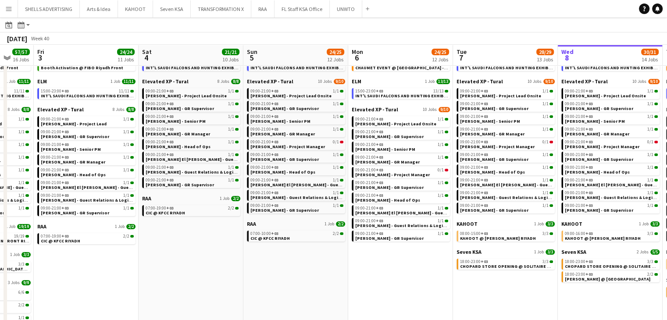
drag, startPoint x: 246, startPoint y: 311, endPoint x: 326, endPoint y: 313, distance: 80.3
click at [326, 313] on app-calendar-viewport "Wed 1 55/55 18 Jobs Thu 2 57/57 16 Jobs Fri 3 24/24 11 Jobs Sat 4 21/21 10 Jobs…" at bounding box center [333, 296] width 667 height 594
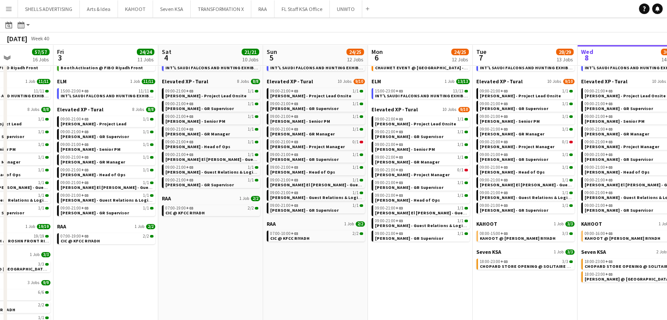
scroll to position [0, 211]
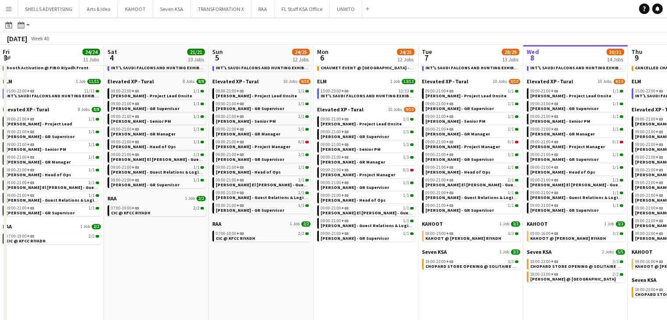
drag, startPoint x: 249, startPoint y: 297, endPoint x: 399, endPoint y: 305, distance: 149.8
click at [400, 305] on app-calendar-viewport "Wed 1 55/55 18 Jobs Thu 2 57/57 16 Jobs Fri 3 24/24 11 Jobs Sat 4 21/21 10 Jobs…" at bounding box center [333, 296] width 667 height 594
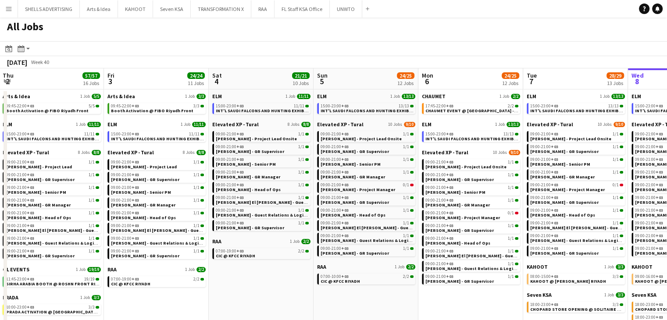
scroll to position [0, 0]
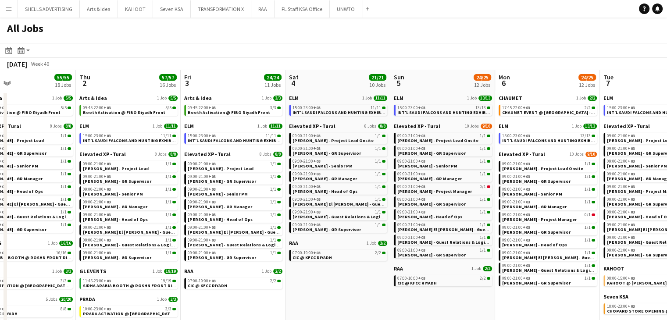
drag, startPoint x: 180, startPoint y: 303, endPoint x: 261, endPoint y: 302, distance: 81.1
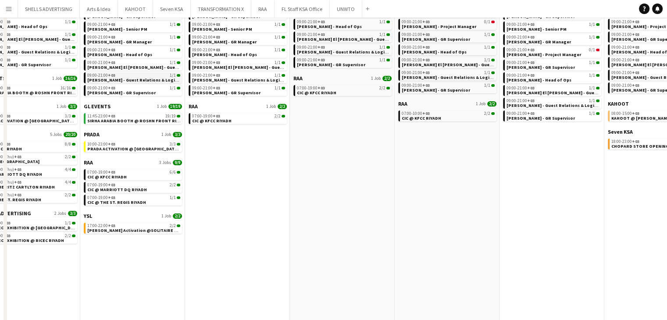
scroll to position [175, 0]
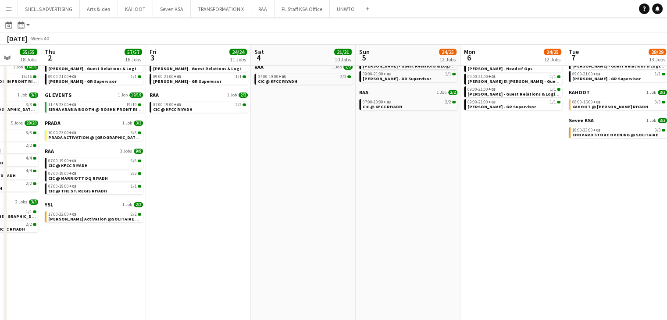
drag, startPoint x: 139, startPoint y: 255, endPoint x: 204, endPoint y: 257, distance: 65.4
click at [204, 257] on app-calendar-viewport "Mon 29 101/101 16 Jobs Tue 30 107/107 16 Jobs Wed 1 55/55 18 Jobs Thu 2 57/57 1…" at bounding box center [333, 165] width 667 height 594
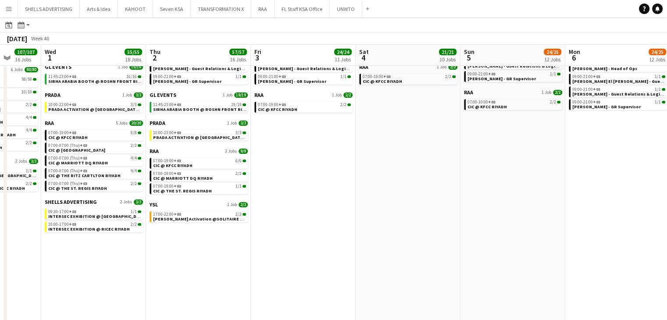
scroll to position [0, 278]
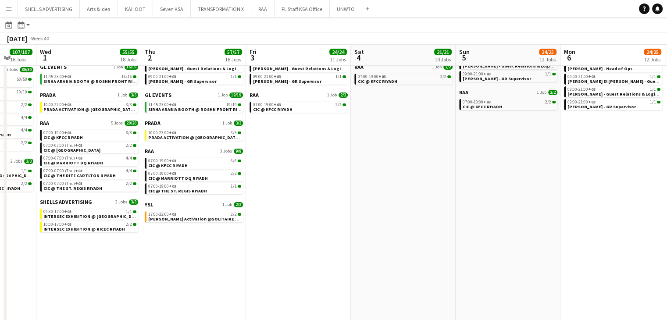
click at [239, 278] on app-all-jobs "All Jobs Date picker OCT 2025 OCT 2025 Monday M Tuesday T Wednesday W Thursday …" at bounding box center [333, 151] width 667 height 619
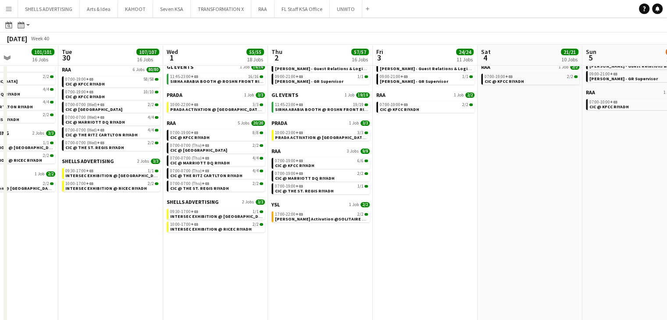
scroll to position [0, 222]
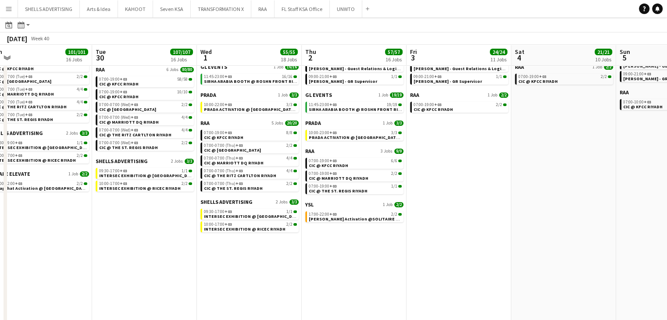
drag, startPoint x: 119, startPoint y: 260, endPoint x: 175, endPoint y: 269, distance: 56.5
click at [175, 269] on app-calendar-viewport "Sat 27 118/119 13 Jobs Sun 28 30/30 12 Jobs Mon 29 101/101 16 Jobs Tue 30 107/1…" at bounding box center [333, 165] width 667 height 594
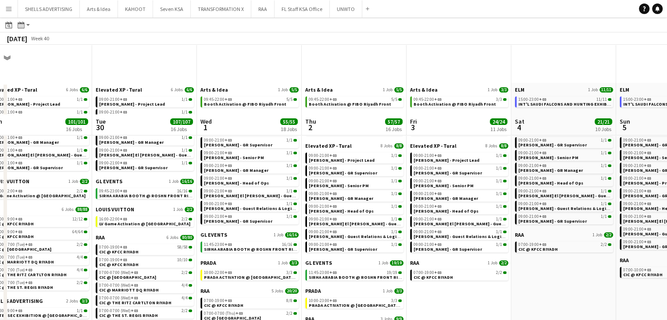
scroll to position [0, 0]
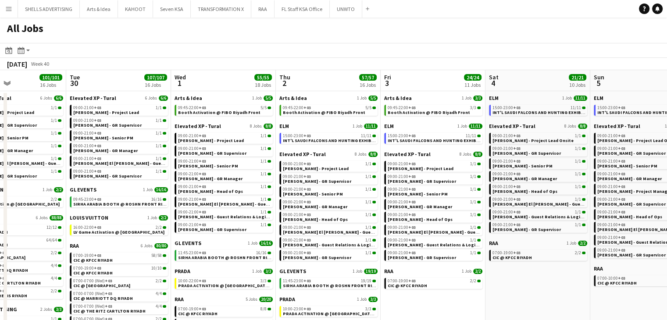
drag, startPoint x: 540, startPoint y: 289, endPoint x: 514, endPoint y: 281, distance: 27.3
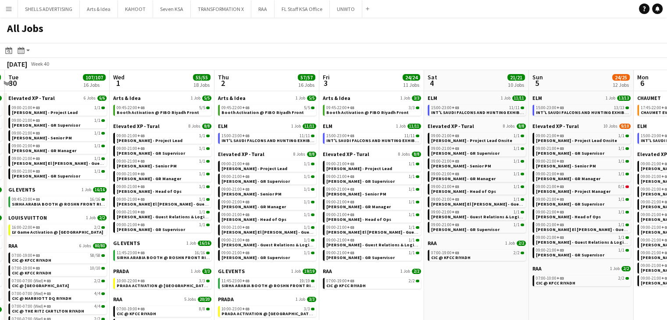
drag, startPoint x: 532, startPoint y: 293, endPoint x: 470, endPoint y: 289, distance: 61.6
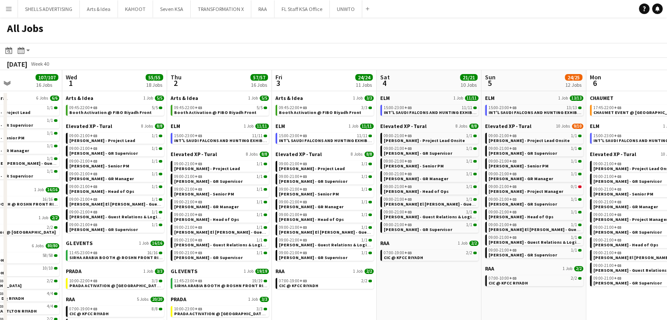
scroll to position [0, 390]
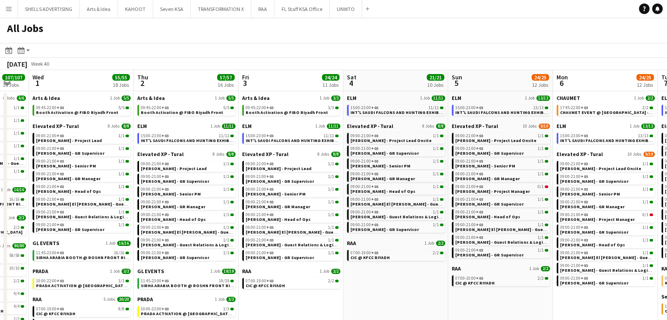
drag, startPoint x: 505, startPoint y: 300, endPoint x: 425, endPoint y: 285, distance: 82.2
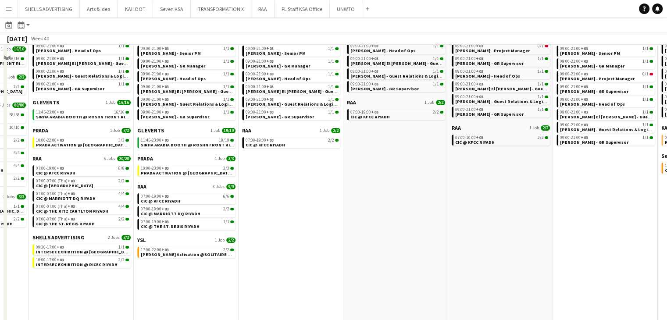
scroll to position [175, 0]
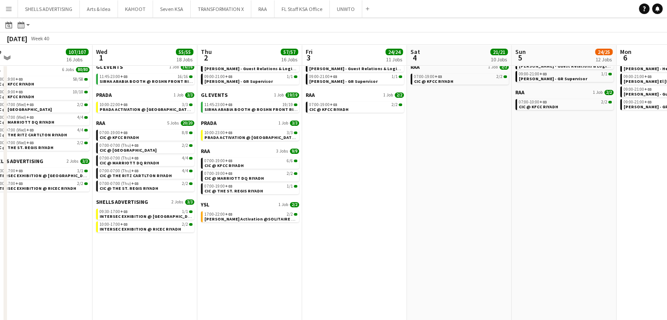
drag, startPoint x: 336, startPoint y: 216, endPoint x: 399, endPoint y: 218, distance: 63.6
click at [399, 218] on app-calendar-viewport "Sat 27 118/119 13 Jobs Sun 28 30/30 12 Jobs Mon 29 101/101 16 Jobs Tue 30 107/1…" at bounding box center [333, 165] width 667 height 594
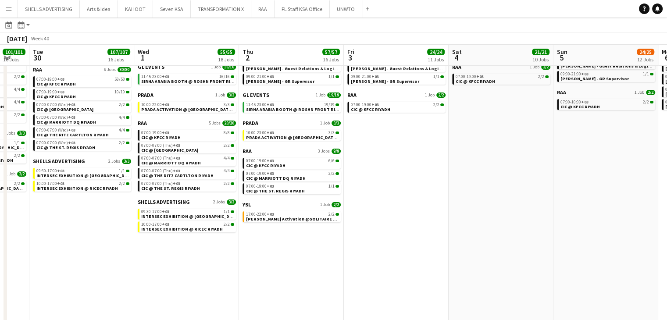
drag, startPoint x: 116, startPoint y: 273, endPoint x: 157, endPoint y: 275, distance: 41.7
click at [157, 275] on app-calendar-viewport "Sat 27 118/119 13 Jobs Sun 28 30/30 12 Jobs Mon 29 101/101 16 Jobs Tue 30 107/1…" at bounding box center [333, 165] width 667 height 594
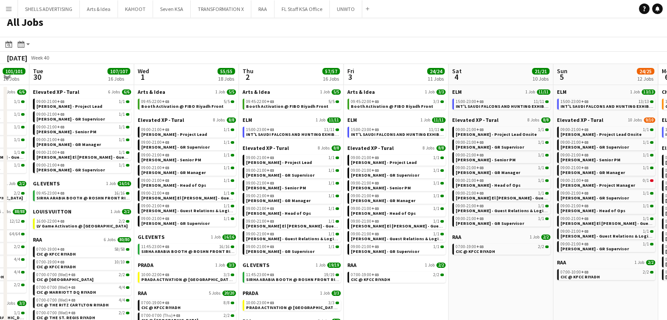
scroll to position [0, 0]
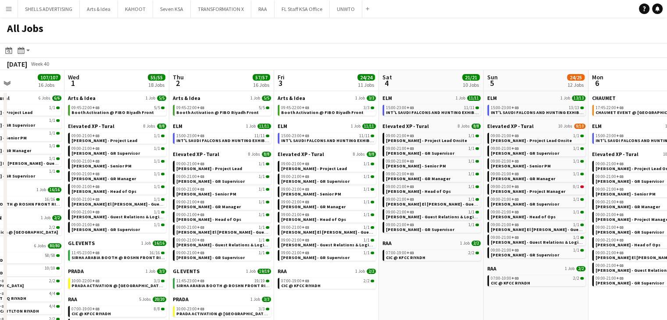
drag, startPoint x: 468, startPoint y: 315, endPoint x: 417, endPoint y: 297, distance: 54.5
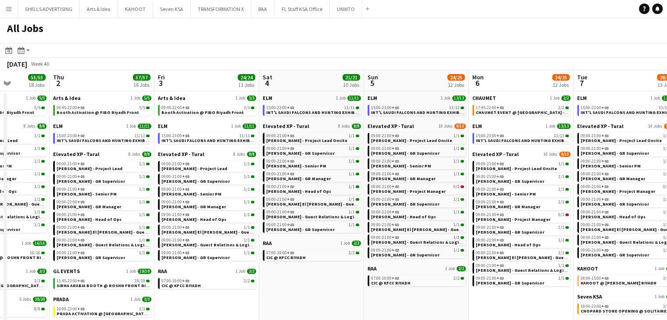
drag, startPoint x: 458, startPoint y: 297, endPoint x: 339, endPoint y: 285, distance: 119.5
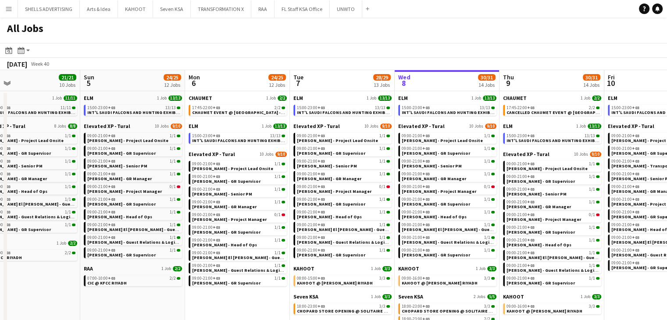
drag, startPoint x: 400, startPoint y: 299, endPoint x: 182, endPoint y: 281, distance: 217.9
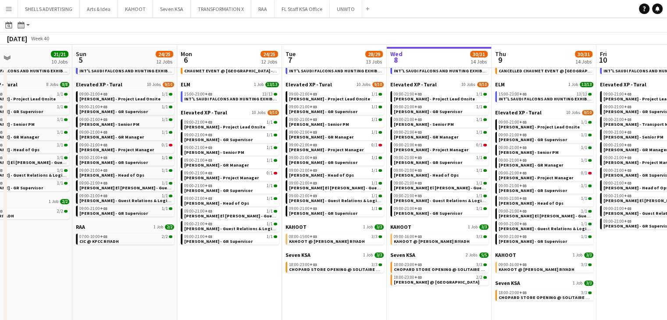
scroll to position [44, 0]
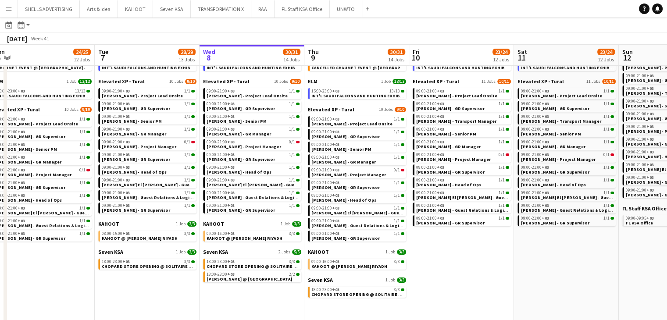
drag, startPoint x: 629, startPoint y: 284, endPoint x: 438, endPoint y: 268, distance: 192.4
click at [437, 265] on app-calendar-viewport "Fri 3 24/24 11 Jobs Sat 4 21/21 10 Jobs Sun 5 24/25 12 Jobs Mon 6 24/25 12 Jobs…" at bounding box center [333, 296] width 667 height 594
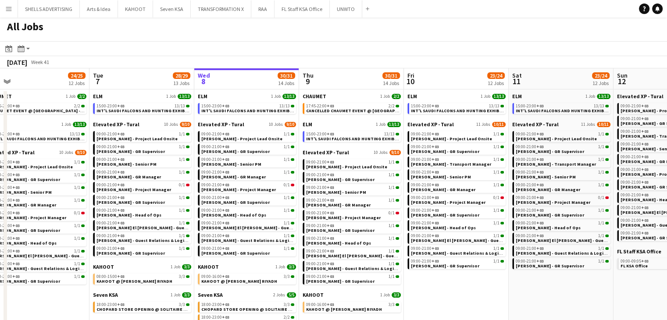
scroll to position [0, 0]
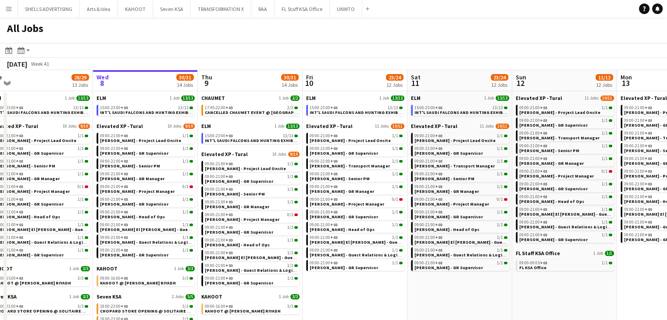
drag, startPoint x: 519, startPoint y: 279, endPoint x: 417, endPoint y: 274, distance: 102.8
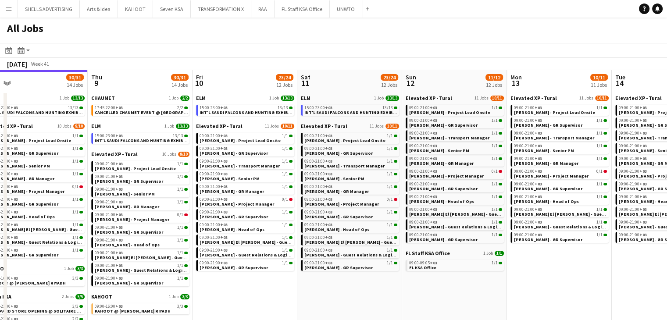
drag, startPoint x: 526, startPoint y: 293, endPoint x: 409, endPoint y: 276, distance: 118.4
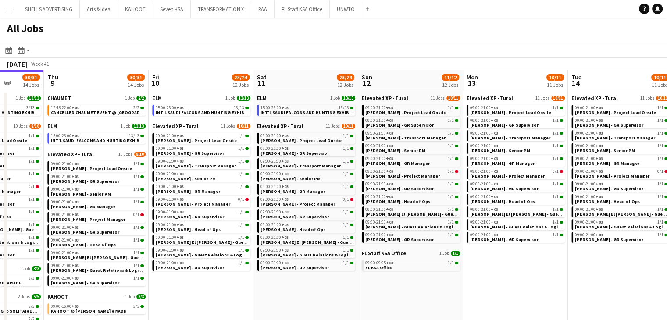
drag, startPoint x: 529, startPoint y: 298, endPoint x: 493, endPoint y: 283, distance: 38.5
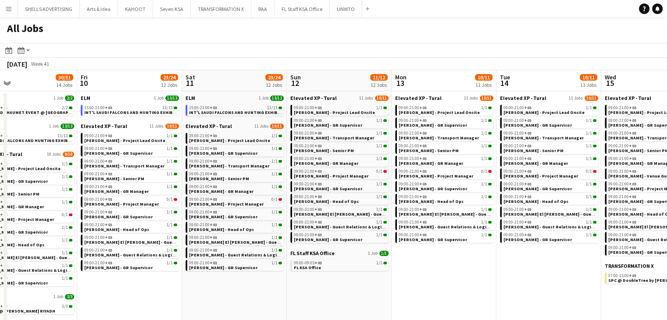
drag, startPoint x: 539, startPoint y: 292, endPoint x: 467, endPoint y: 273, distance: 74.1
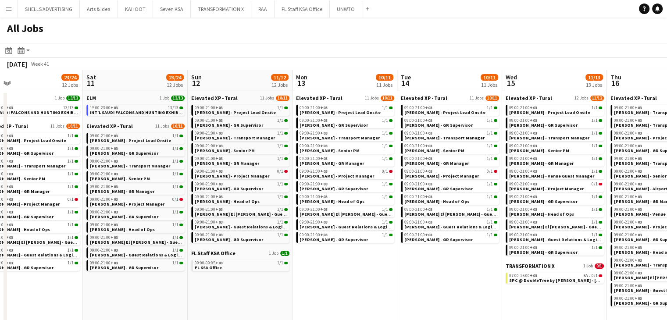
drag, startPoint x: 488, startPoint y: 283, endPoint x: 390, endPoint y: 269, distance: 99.2
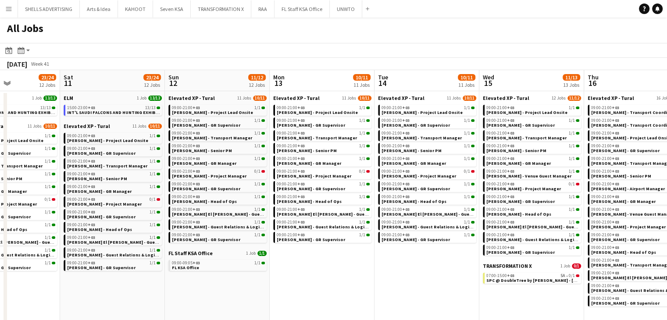
scroll to position [0, 319]
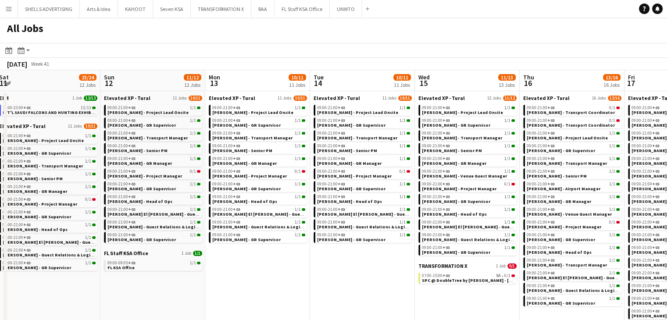
drag, startPoint x: 443, startPoint y: 284, endPoint x: 356, endPoint y: 268, distance: 88.8
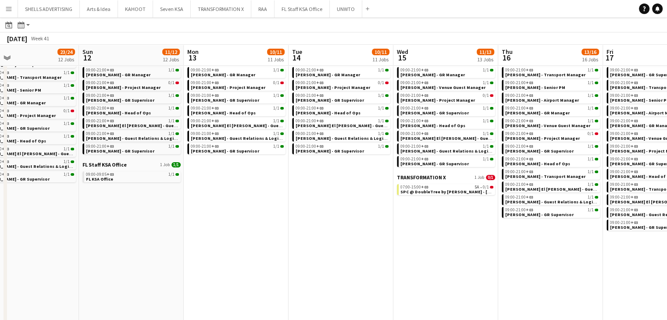
scroll to position [0, 397]
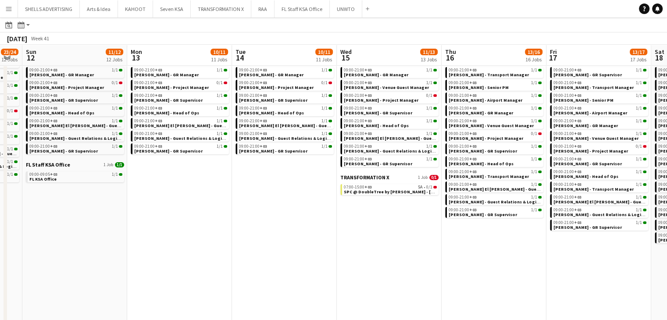
drag, startPoint x: 344, startPoint y: 253, endPoint x: 330, endPoint y: 253, distance: 14.5
click at [330, 253] on app-calendar-viewport "Wed 8 30/31 14 Jobs Thu 9 30/31 14 Jobs Fri 10 23/24 12 Jobs Sat 11 23/24 12 Jo…" at bounding box center [333, 252] width 667 height 594
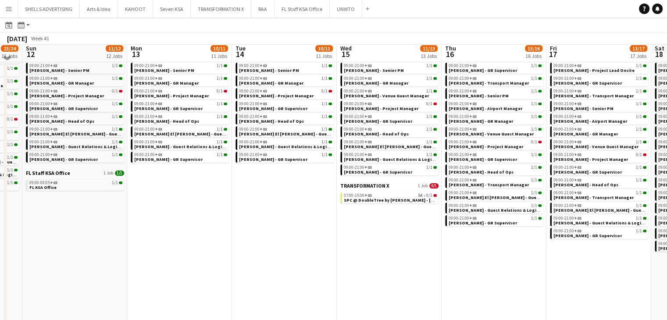
scroll to position [88, 0]
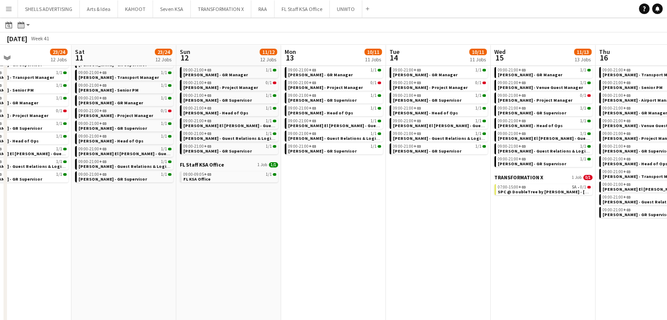
drag, startPoint x: 493, startPoint y: 290, endPoint x: 409, endPoint y: 275, distance: 85.1
click at [409, 275] on app-calendar-viewport "Wed 8 30/31 14 Jobs Thu 9 30/31 14 Jobs Fri 10 23/24 12 Jobs Sat 11 23/24 12 Jo…" at bounding box center [333, 252] width 667 height 594
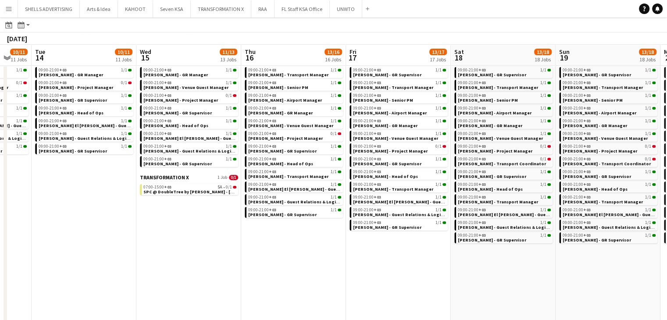
drag, startPoint x: 525, startPoint y: 288, endPoint x: 417, endPoint y: 276, distance: 108.5
click at [417, 276] on app-calendar-viewport "Fri 10 23/24 12 Jobs Sat 11 23/24 12 Jobs Sun 12 11/12 12 Jobs Mon 13 10/11 11 …" at bounding box center [333, 252] width 667 height 594
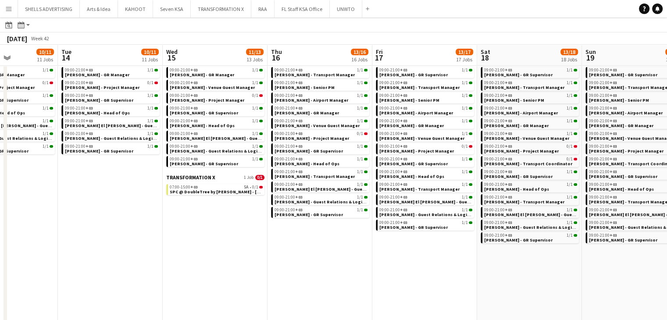
scroll to position [0, 323]
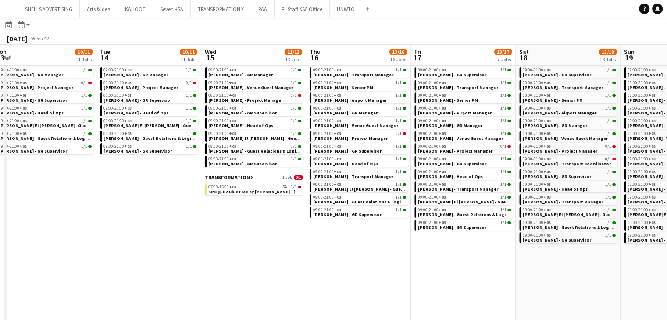
drag, startPoint x: 173, startPoint y: 236, endPoint x: 240, endPoint y: 219, distance: 69.3
click at [240, 219] on app-calendar-viewport "Fri 10 23/24 12 Jobs Sat 11 23/24 12 Jobs Sun 12 11/12 12 Jobs Mon 13 10/11 11 …" at bounding box center [333, 252] width 667 height 594
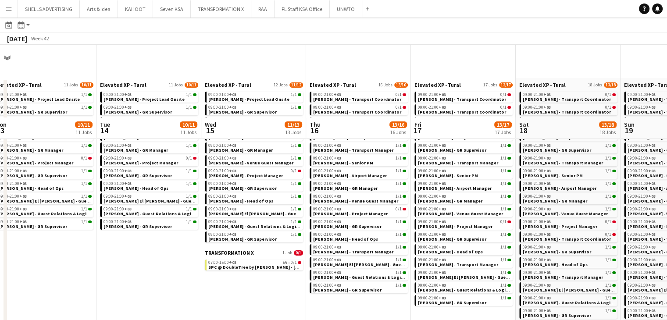
scroll to position [0, 0]
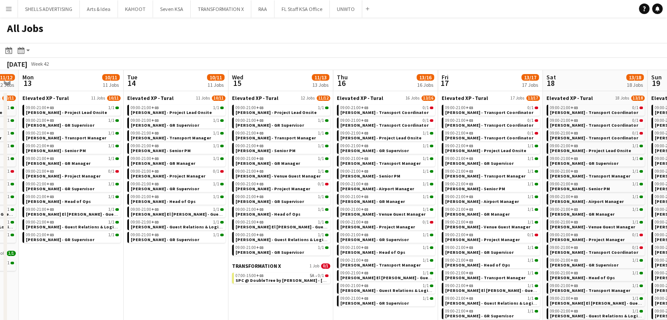
drag, startPoint x: 312, startPoint y: 309, endPoint x: 107, endPoint y: 278, distance: 207.6
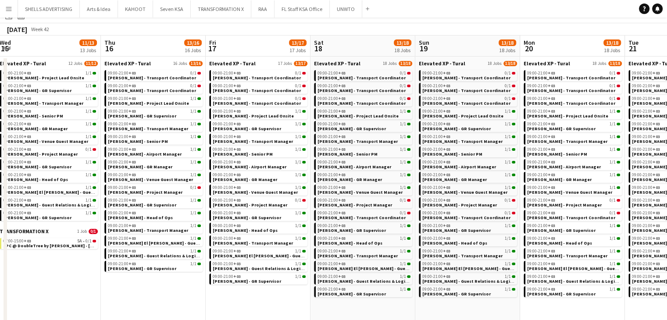
scroll to position [132, 0]
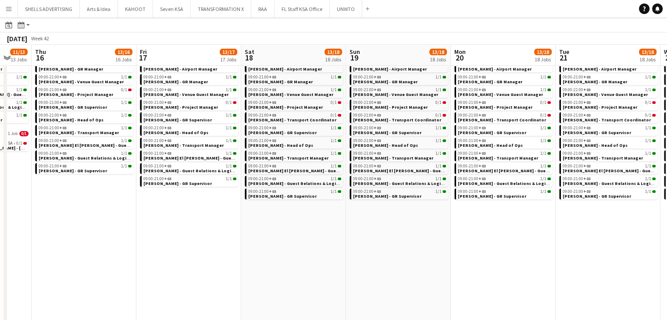
drag, startPoint x: 424, startPoint y: 257, endPoint x: 335, endPoint y: 252, distance: 89.2
click at [325, 248] on app-calendar-viewport "Sun 12 11/12 12 Jobs Mon 13 10/11 11 Jobs Tue 14 10/11 11 Jobs Wed 15 11/13 13 …" at bounding box center [333, 208] width 667 height 594
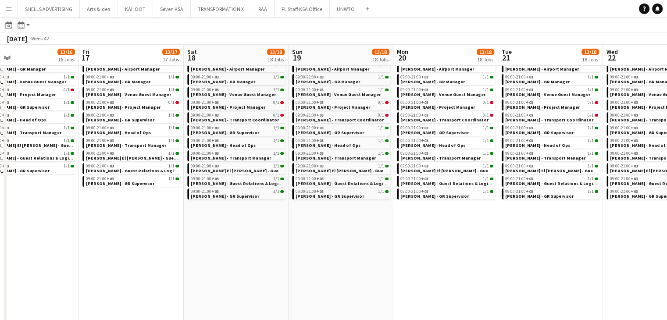
drag, startPoint x: 349, startPoint y: 243, endPoint x: 372, endPoint y: 255, distance: 25.9
click at [293, 243] on app-calendar-viewport "Mon 13 10/11 11 Jobs Tue 14 10/11 11 Jobs Wed 15 11/13 13 Jobs Thu 16 13/16 16 …" at bounding box center [333, 208] width 667 height 594
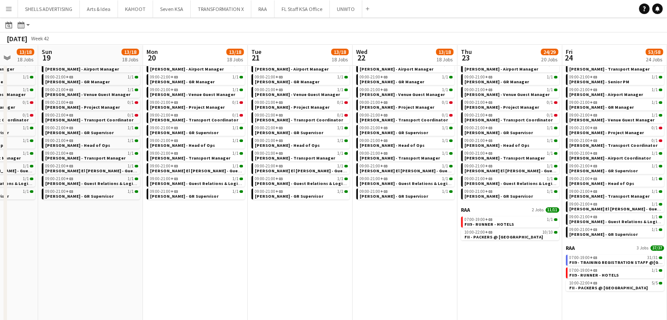
scroll to position [0, 322]
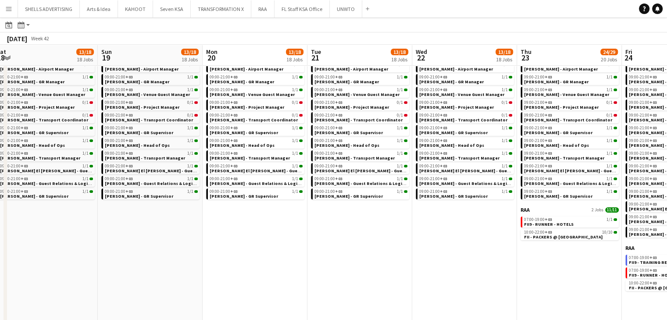
drag, startPoint x: 453, startPoint y: 256, endPoint x: 399, endPoint y: 264, distance: 54.5
click at [368, 249] on app-calendar-viewport "Wed 15 11/13 13 Jobs Thu 16 13/16 16 Jobs Fri 17 13/17 17 Jobs Sat 18 13/18 18 …" at bounding box center [333, 208] width 667 height 594
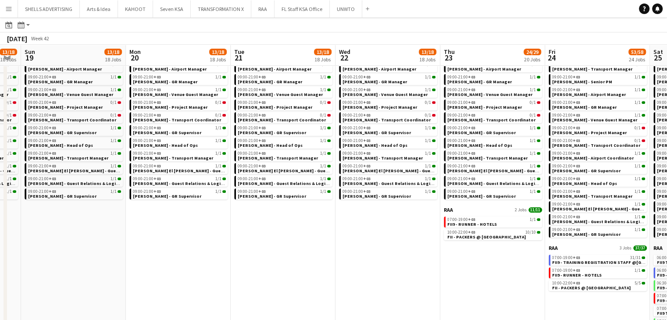
drag, startPoint x: 381, startPoint y: 269, endPoint x: 304, endPoint y: 252, distance: 78.5
click at [304, 252] on app-calendar-viewport "Wed 15 11/13 13 Jobs Thu 16 13/16 16 Jobs Fri 17 13/17 17 Jobs Sat 18 13/18 18 …" at bounding box center [333, 208] width 667 height 594
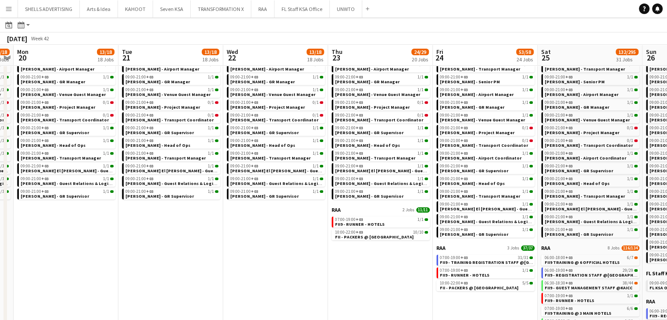
drag, startPoint x: 356, startPoint y: 268, endPoint x: 244, endPoint y: 244, distance: 114.7
click at [244, 244] on app-calendar-viewport "Thu 16 13/16 16 Jobs Fri 17 13/17 17 Jobs Sat 18 13/18 18 Jobs Sun 19 13/18 18 …" at bounding box center [333, 208] width 667 height 594
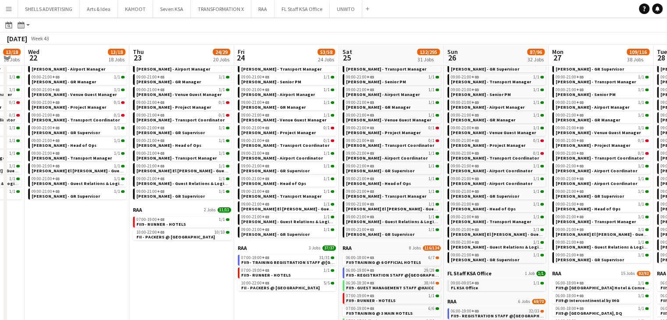
drag, startPoint x: 362, startPoint y: 262, endPoint x: 160, endPoint y: 236, distance: 204.3
click at [160, 236] on app-calendar-viewport "Sat 18 13/18 18 Jobs Sun 19 13/18 18 Jobs Mon 20 13/18 18 Jobs Tue 21 13/18 18 …" at bounding box center [333, 208] width 667 height 594
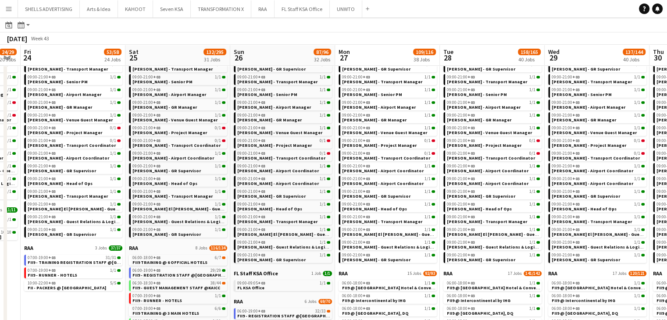
scroll to position [0, 374]
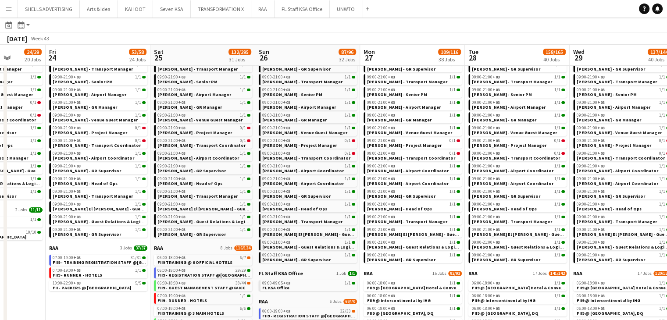
drag, startPoint x: 29, startPoint y: 258, endPoint x: 2, endPoint y: 250, distance: 27.9
click at [0, 250] on app-calendar-viewport "Mon 20 13/18 18 Jobs Tue 21 13/18 18 Jobs Wed 22 13/18 18 Jobs Thu 23 24/29 20 …" at bounding box center [333, 208] width 667 height 594
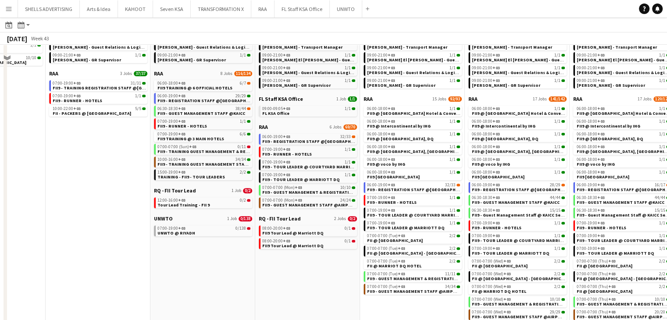
scroll to position [307, 0]
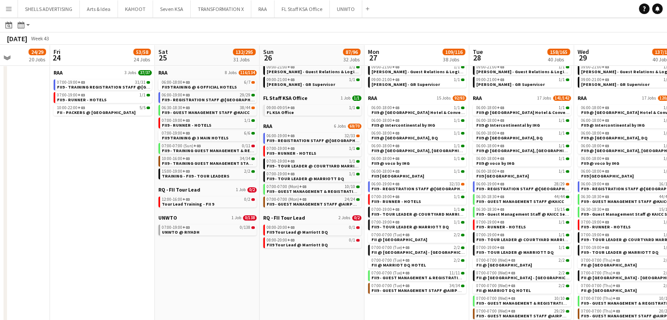
drag, startPoint x: 330, startPoint y: 284, endPoint x: 155, endPoint y: 256, distance: 177.2
click at [122, 248] on app-calendar-viewport "Mon 20 13/18 18 Jobs Tue 21 13/18 18 Jobs Wed 22 13/18 18 Jobs Thu 23 24/29 20 …" at bounding box center [333, 33] width 667 height 594
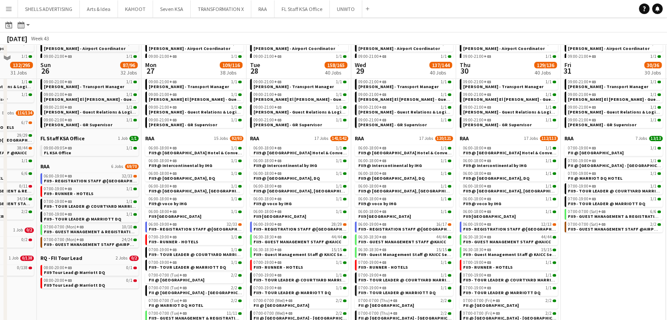
scroll to position [219, 0]
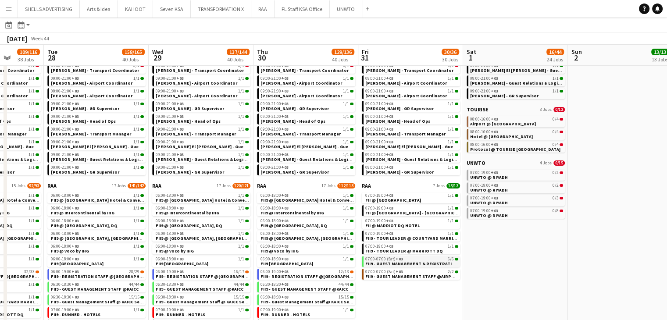
drag, startPoint x: 642, startPoint y: 285, endPoint x: 442, endPoint y: 260, distance: 202.1
click at [440, 258] on app-calendar-viewport "Fri 24 53/58 24 Jobs Sat 25 132/295 31 Jobs Sun 26 87/96 32 Jobs Mon 27 109/116…" at bounding box center [333, 121] width 667 height 594
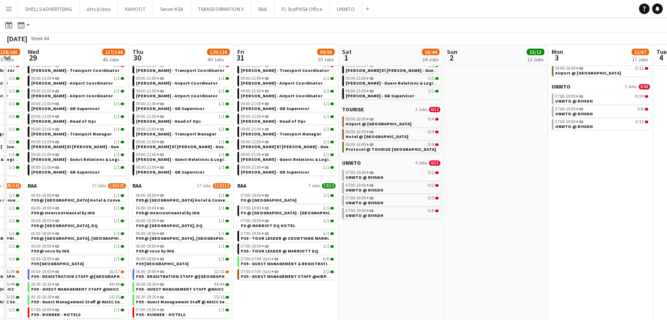
scroll to position [0, 327]
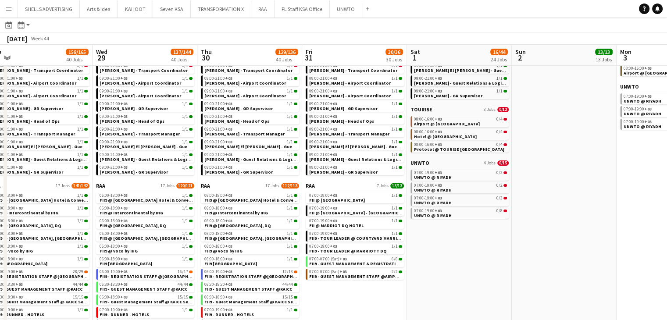
click at [539, 238] on app-calendar-viewport "Sat 25 132/295 31 Jobs Sun 26 87/96 32 Jobs Mon 27 109/116 38 Jobs Tue 28 158/1…" at bounding box center [333, 121] width 667 height 594
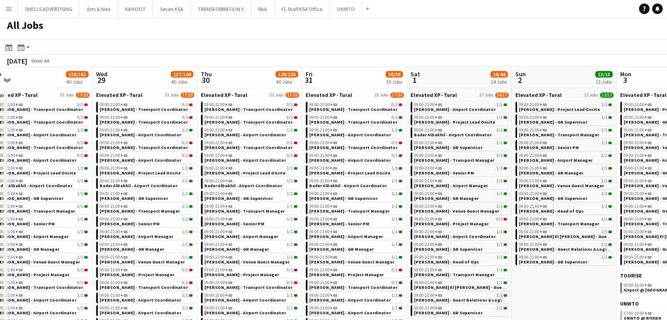
scroll to position [0, 0]
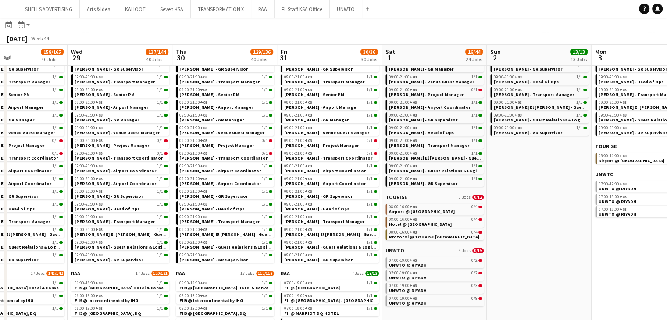
drag, startPoint x: 564, startPoint y: 241, endPoint x: 539, endPoint y: 249, distance: 26.8
click at [539, 249] on app-calendar-viewport "Sat 25 132/295 31 Jobs Sun 26 87/96 32 Jobs Mon 27 109/116 38 Jobs Tue 28 158/1…" at bounding box center [333, 208] width 667 height 594
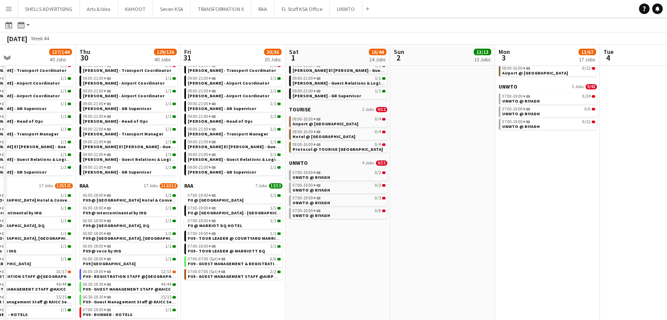
drag, startPoint x: 556, startPoint y: 193, endPoint x: 461, endPoint y: 181, distance: 96.3
click at [461, 181] on app-calendar-viewport "Sun 26 87/96 32 Jobs Mon 27 109/116 38 Jobs Tue 28 158/165 40 Jobs Wed 29 137/1…" at bounding box center [333, 121] width 667 height 594
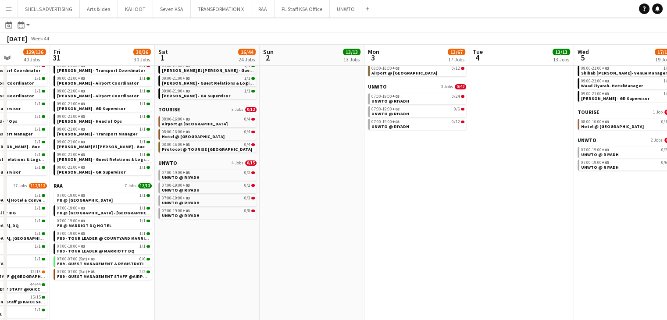
drag, startPoint x: 568, startPoint y: 229, endPoint x: 444, endPoint y: 196, distance: 128.1
click at [436, 190] on app-calendar-viewport "Tue 28 158/165 40 Jobs Wed 29 137/144 40 Jobs Thu 30 129/136 40 Jobs Fri 31 30/…" at bounding box center [333, 121] width 667 height 594
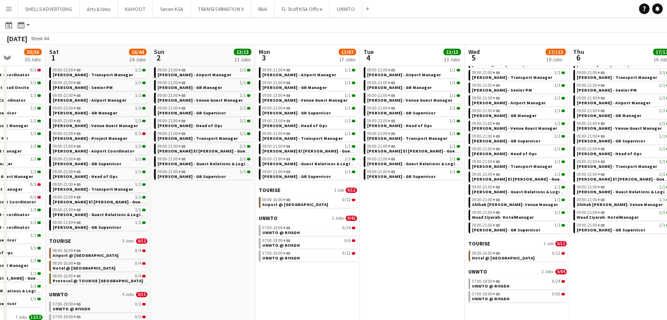
drag, startPoint x: 488, startPoint y: 234, endPoint x: 473, endPoint y: 234, distance: 14.5
click at [398, 221] on app-calendar-viewport "Tue 28 158/165 40 Jobs Wed 29 137/144 40 Jobs Thu 30 129/136 40 Jobs Fri 31 30/…" at bounding box center [333, 252] width 667 height 594
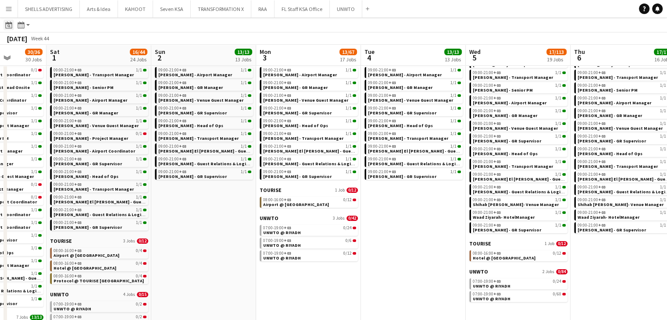
click at [11, 26] on icon at bounding box center [8, 24] width 7 height 7
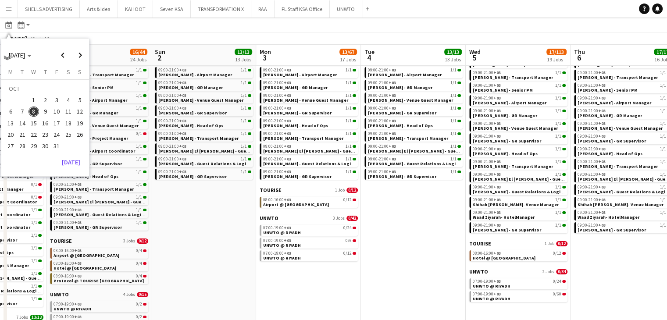
click at [35, 112] on span "8" at bounding box center [34, 112] width 11 height 11
click at [36, 108] on span "8" at bounding box center [34, 112] width 11 height 11
click at [62, 53] on span "Previous month" at bounding box center [63, 55] width 18 height 18
click at [75, 57] on span "Next month" at bounding box center [80, 55] width 18 height 18
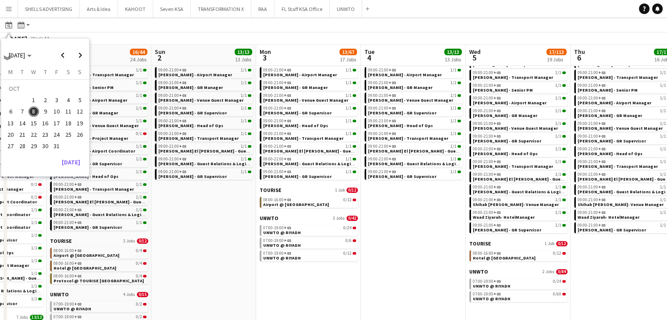
click at [53, 99] on span "3" at bounding box center [57, 100] width 11 height 11
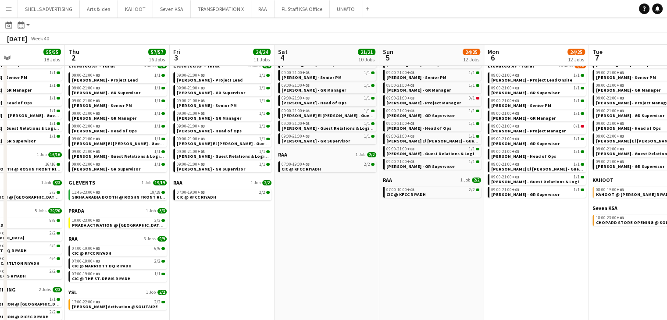
click at [281, 218] on app-calendar-viewport "Sun 28 30/30 12 Jobs Mon 29 101/101 16 Jobs Tue 30 107/107 16 Jobs Wed 1 55/55 …" at bounding box center [333, 252] width 667 height 594
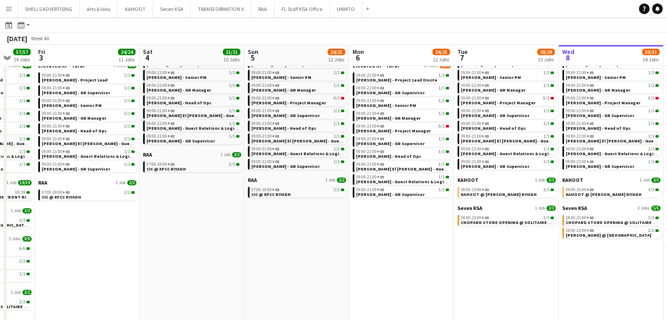
click at [307, 234] on app-calendar-viewport "Mon 29 101/101 16 Jobs Tue 30 107/107 16 Jobs Wed 1 55/55 18 Jobs Thu 2 57/57 1…" at bounding box center [333, 252] width 667 height 594
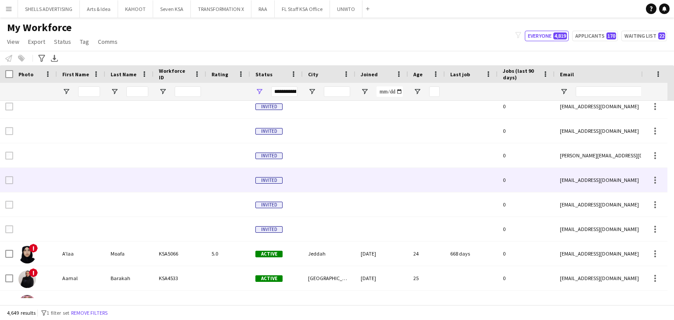
scroll to position [132, 0]
